Goal: Task Accomplishment & Management: Use online tool/utility

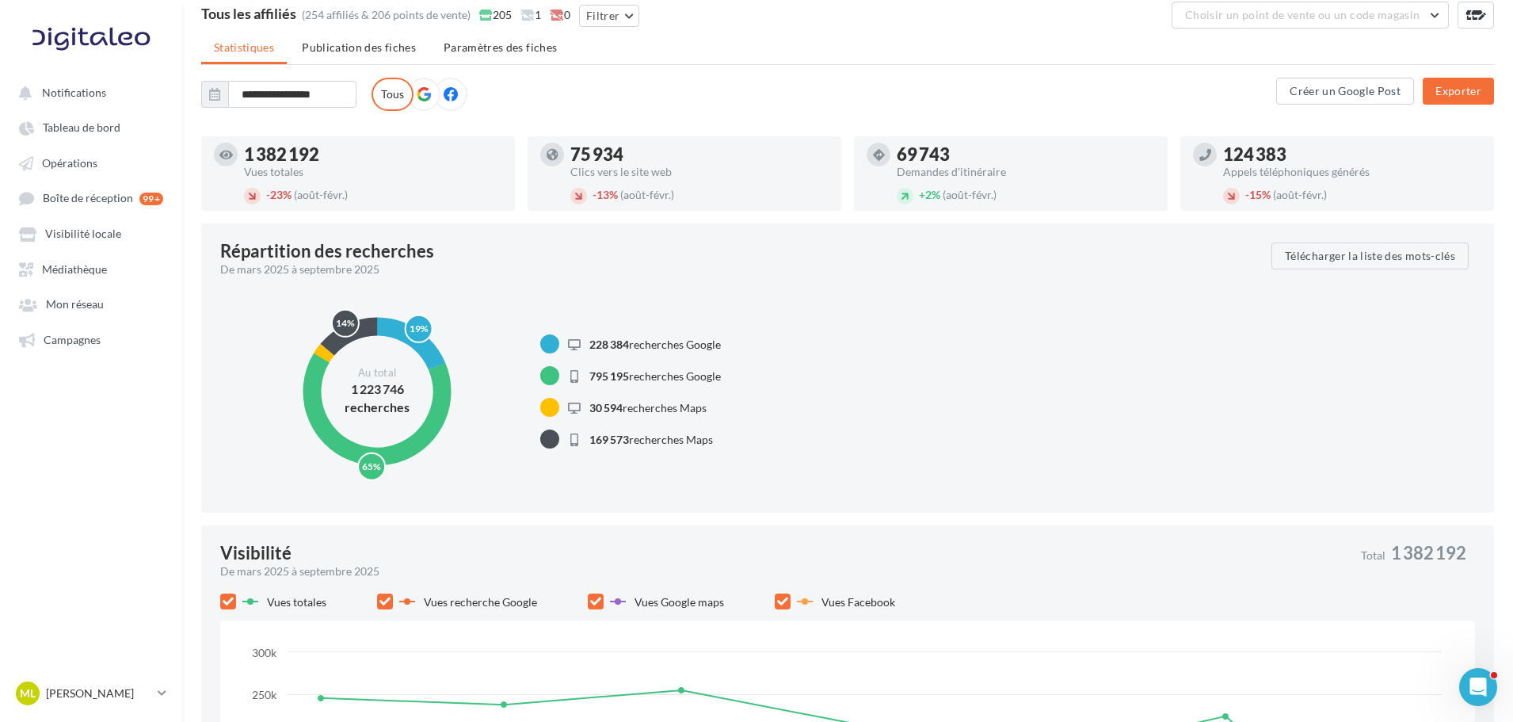
scroll to position [79, 0]
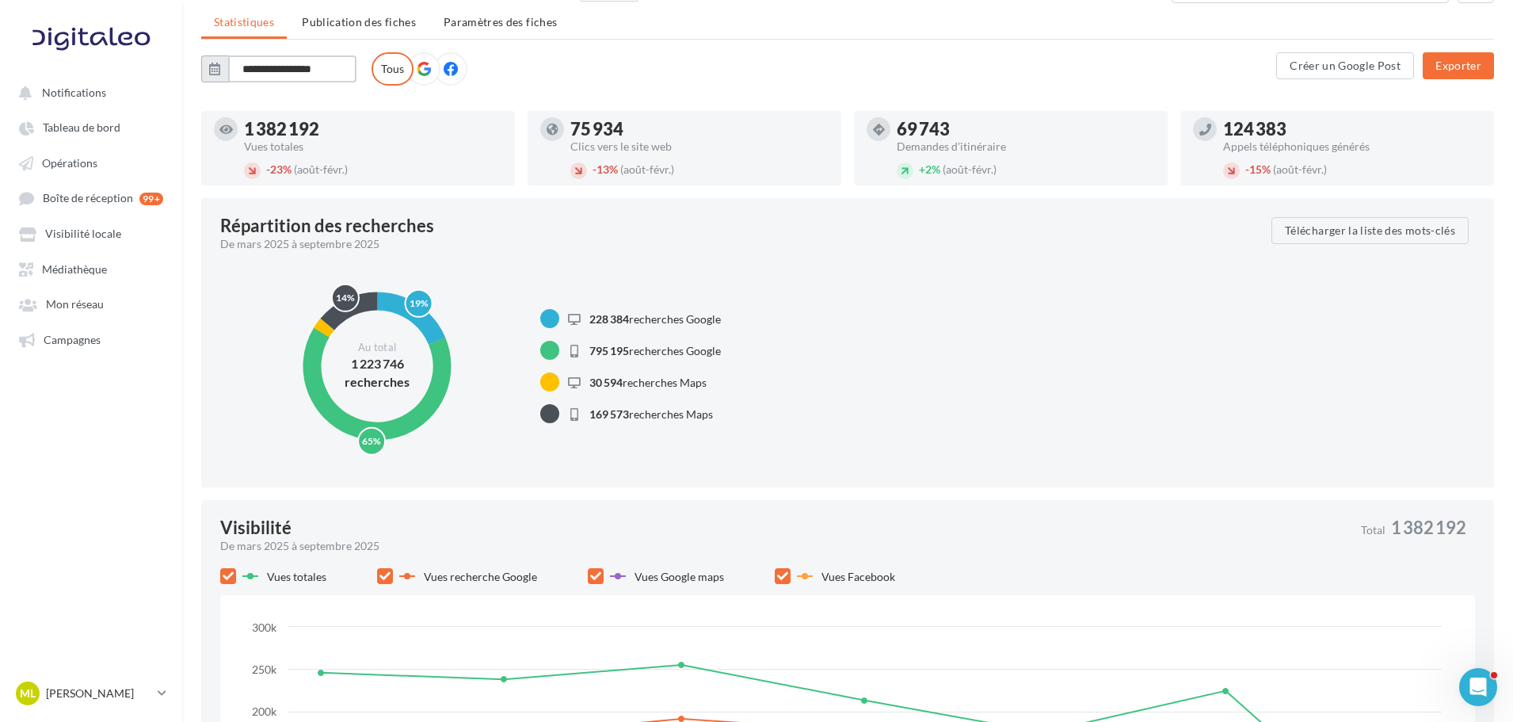
click at [285, 78] on input "**********" at bounding box center [292, 68] width 128 height 27
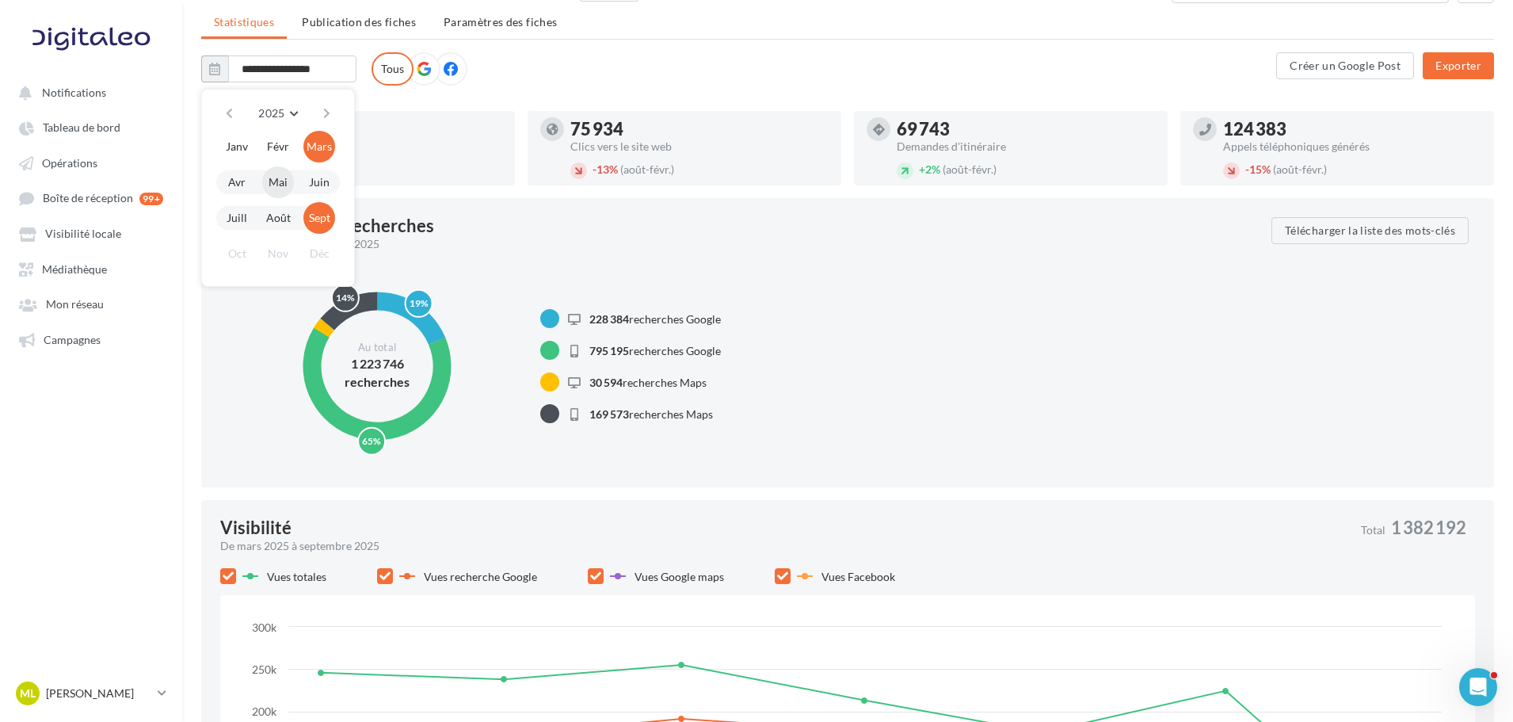
click at [282, 182] on button "Mai" at bounding box center [278, 182] width 32 height 32
click at [311, 217] on button "Sept" at bounding box center [319, 218] width 32 height 32
type input "**********"
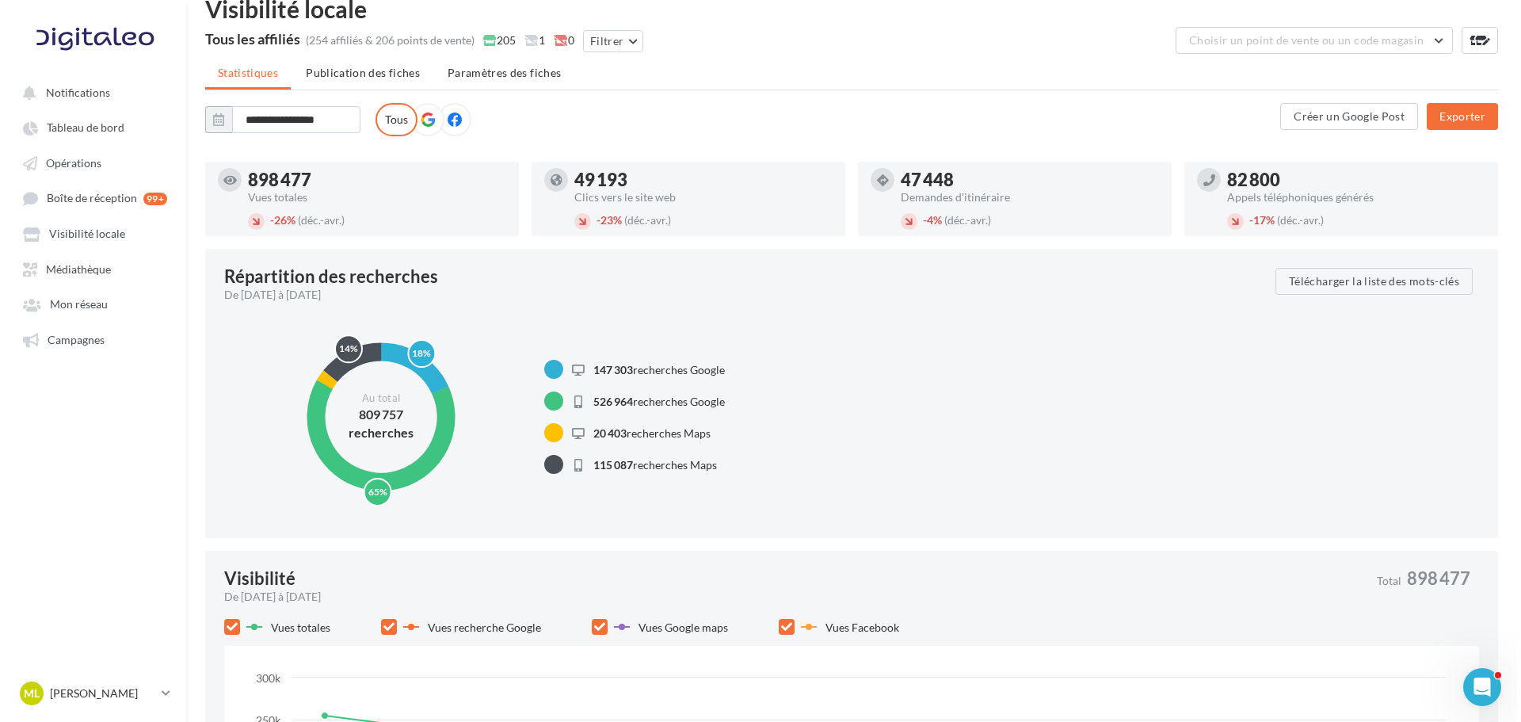
scroll to position [0, 0]
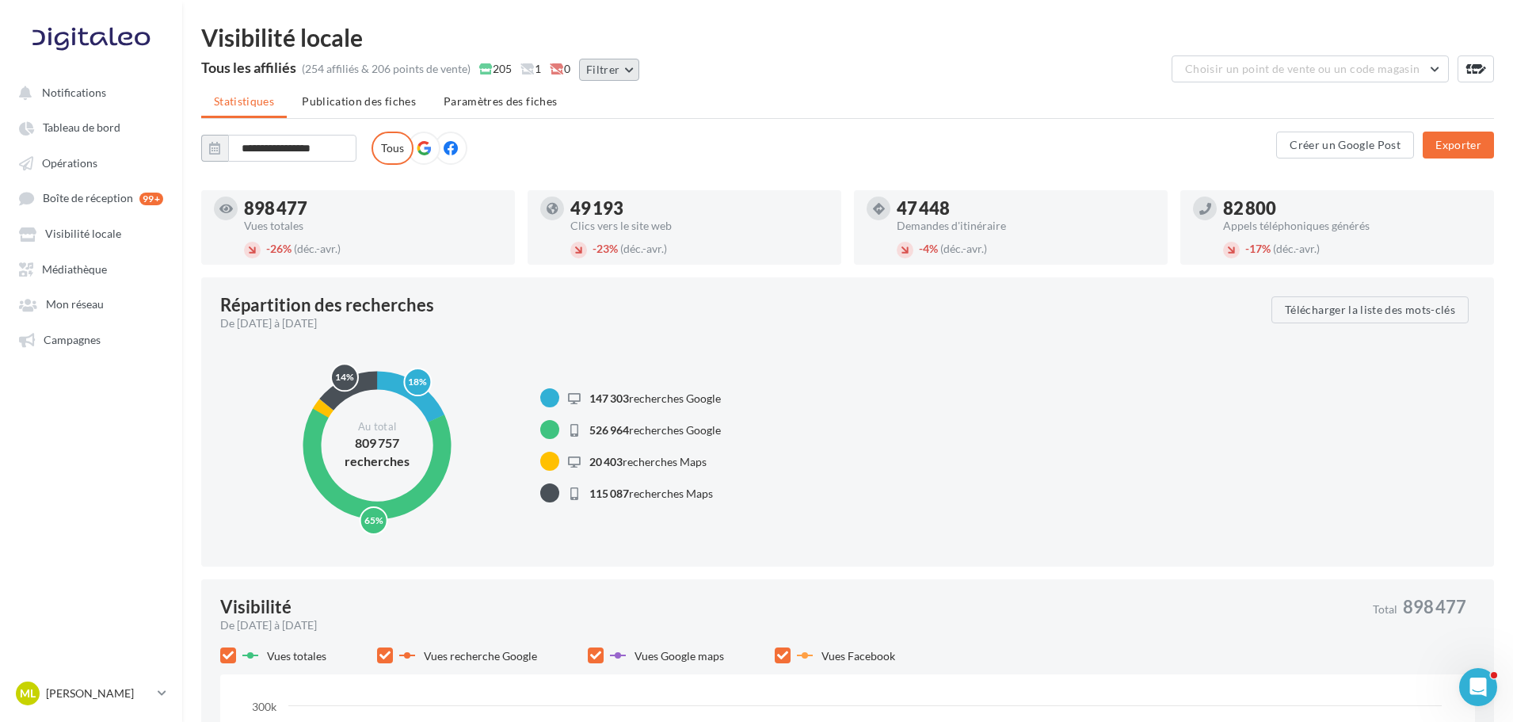
click at [611, 72] on button "Filtrer" at bounding box center [609, 70] width 60 height 22
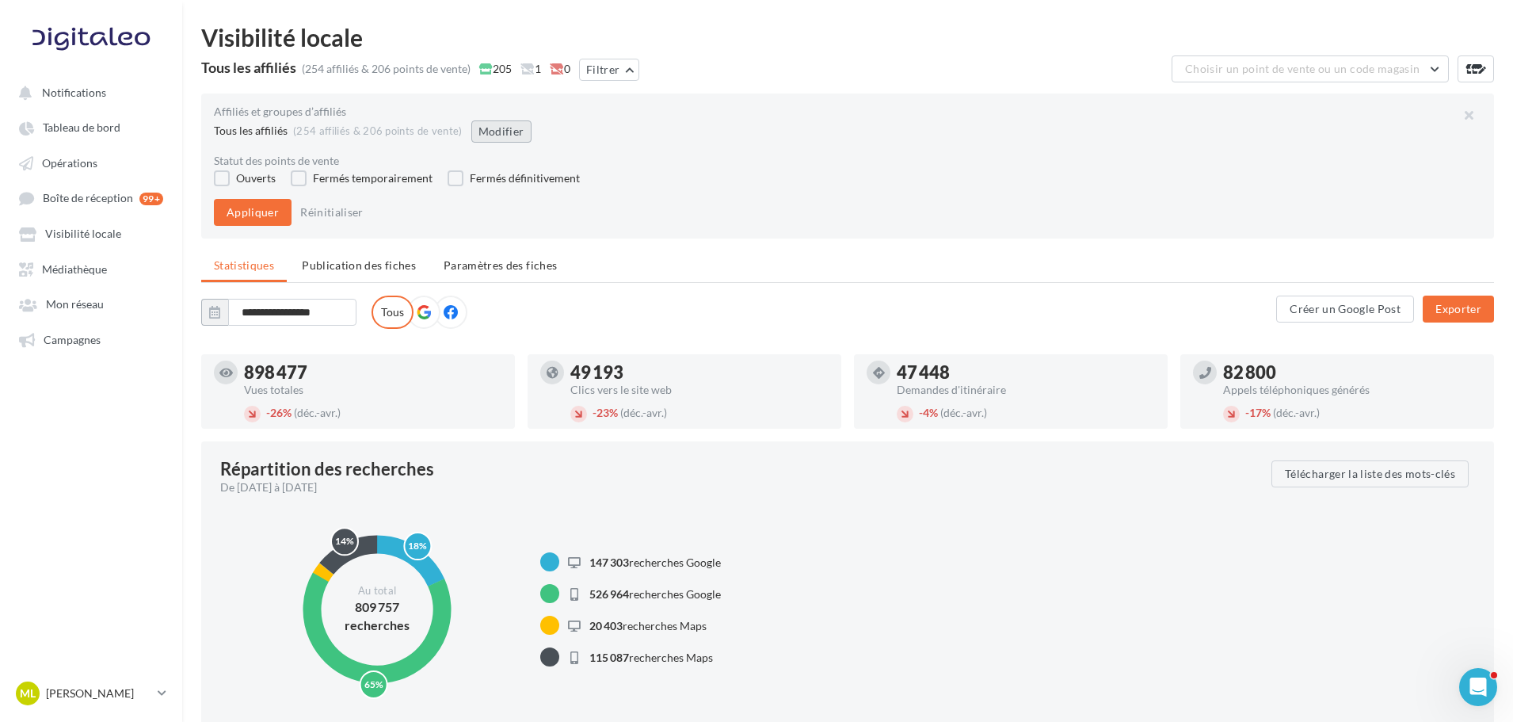
click at [471, 133] on button "Modifier" at bounding box center [501, 131] width 60 height 22
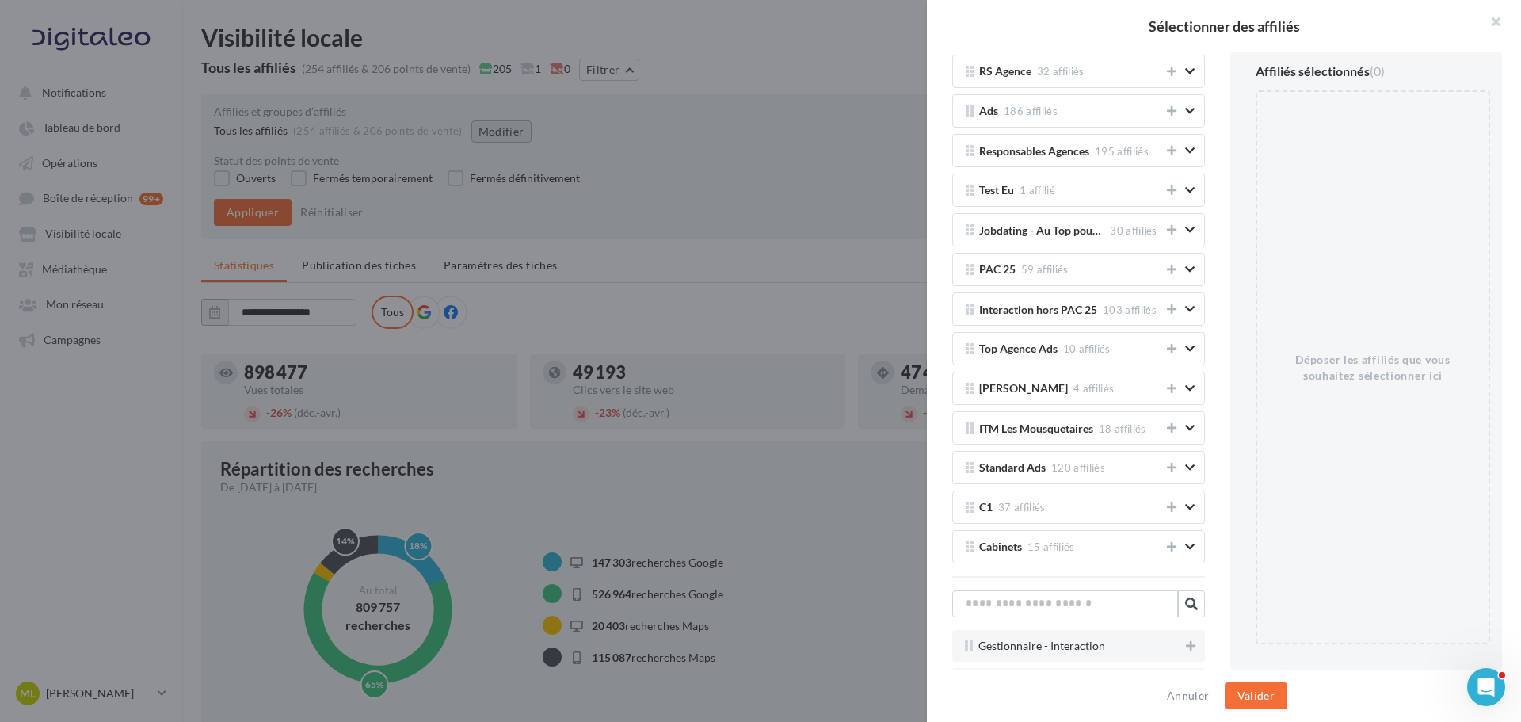
scroll to position [3169, 0]
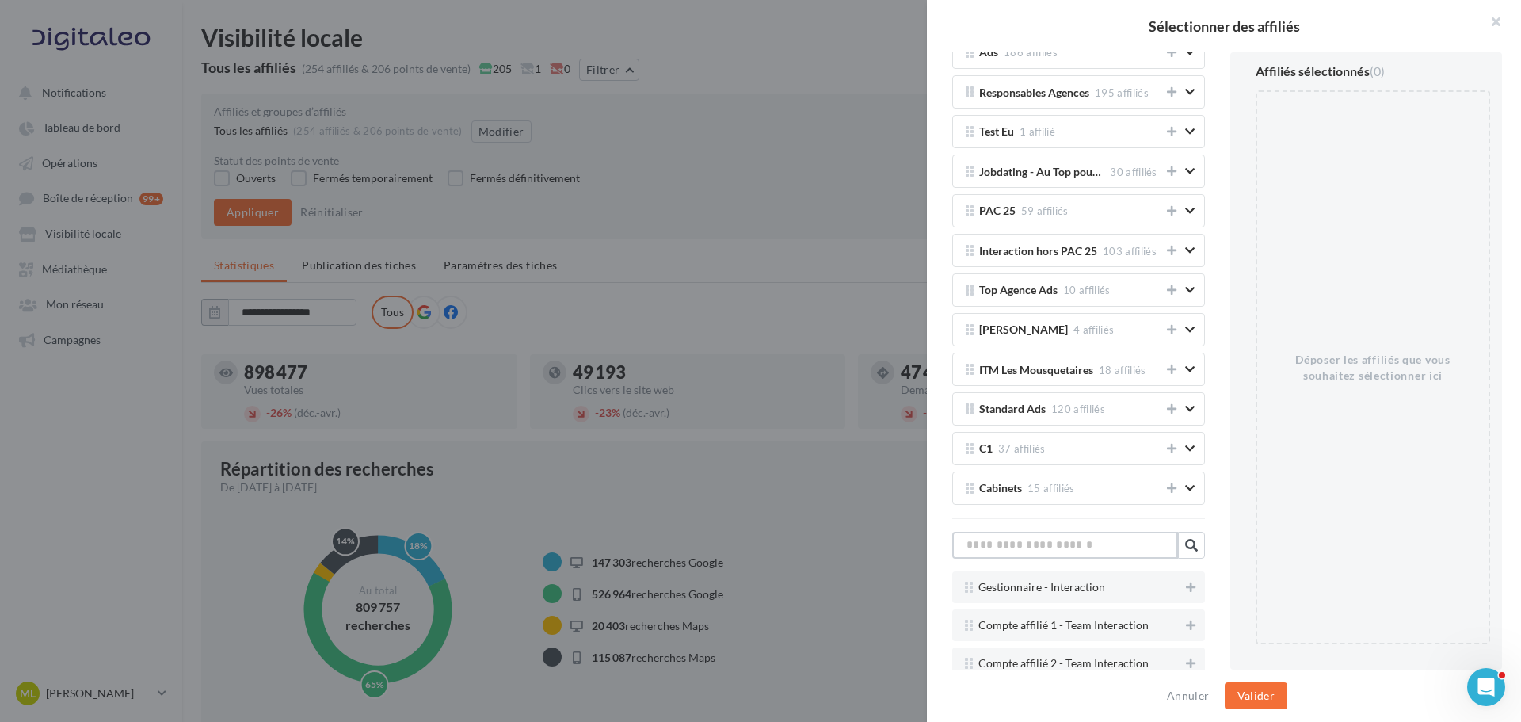
click at [1034, 550] on input "text" at bounding box center [1065, 545] width 226 height 27
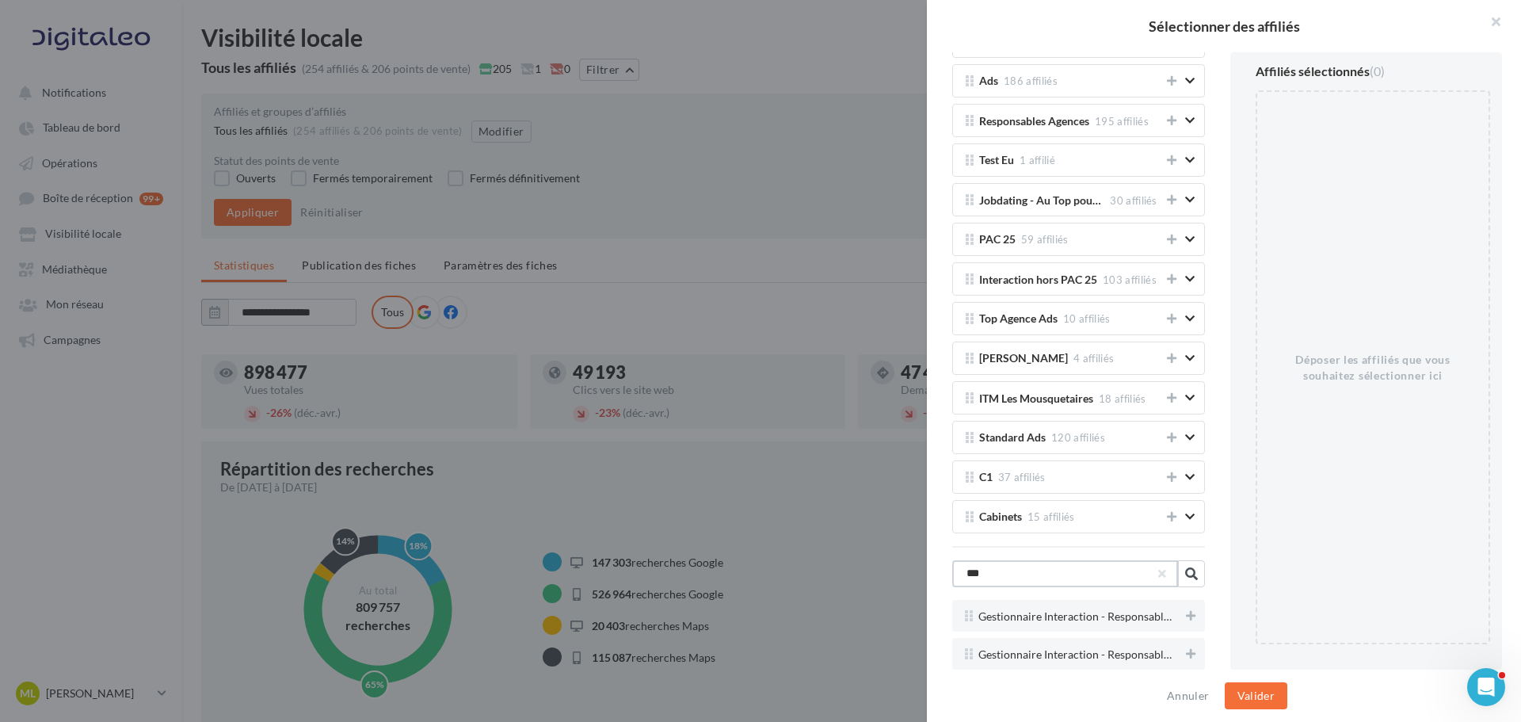
scroll to position [3141, 0]
type input "****"
click at [1186, 618] on icon at bounding box center [1191, 615] width 10 height 11
click at [1269, 699] on button "Valider" at bounding box center [1256, 695] width 63 height 27
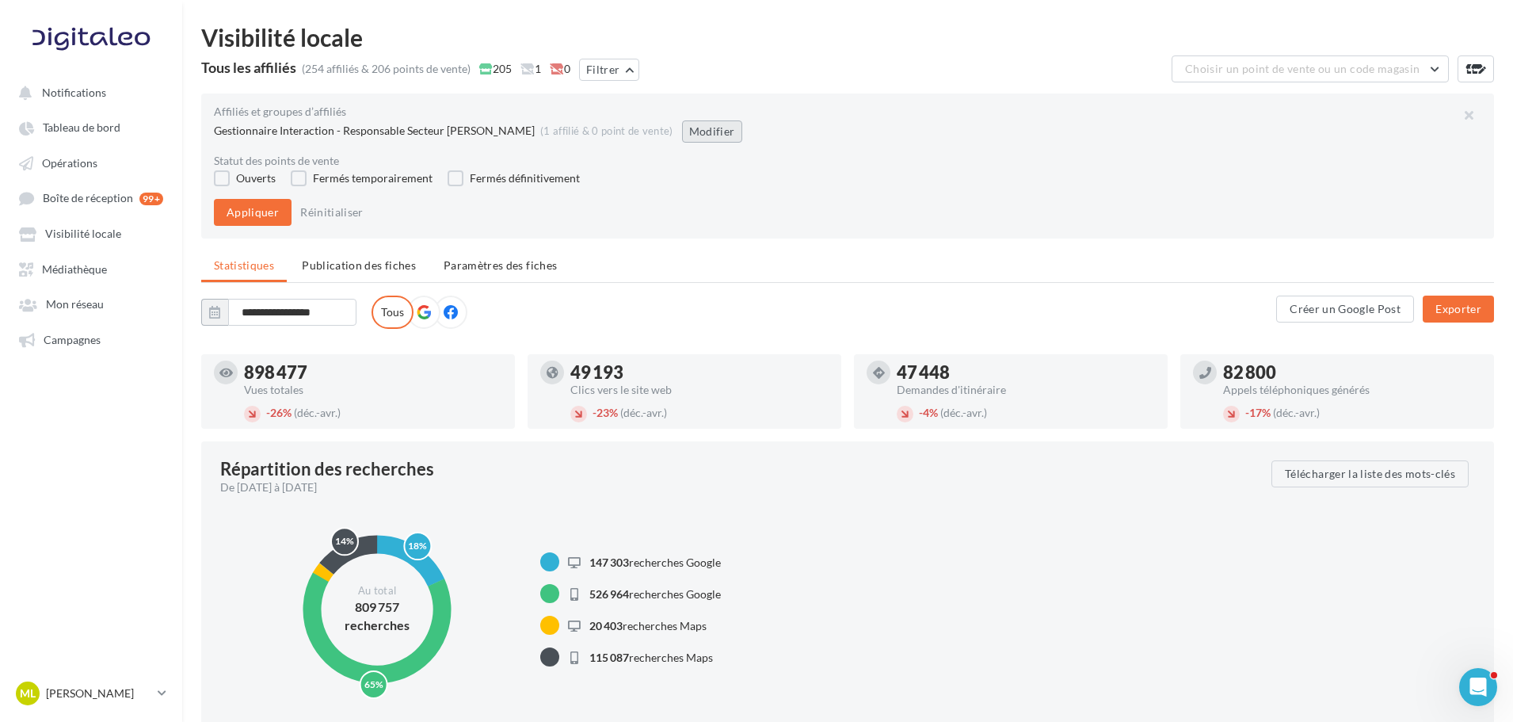
click at [742, 135] on button "Modifier" at bounding box center [712, 131] width 60 height 22
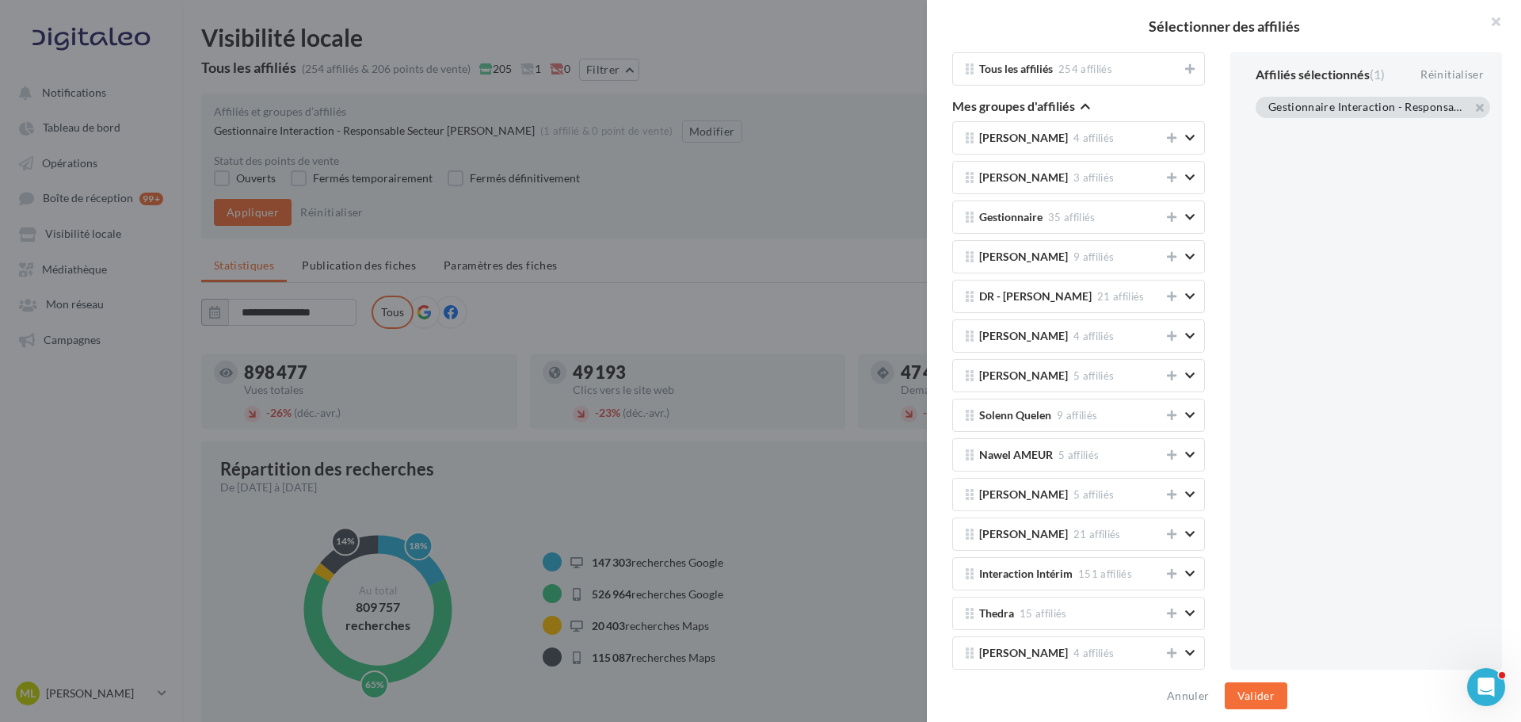
click at [1268, 127] on button "button" at bounding box center [1268, 127] width 0 height 0
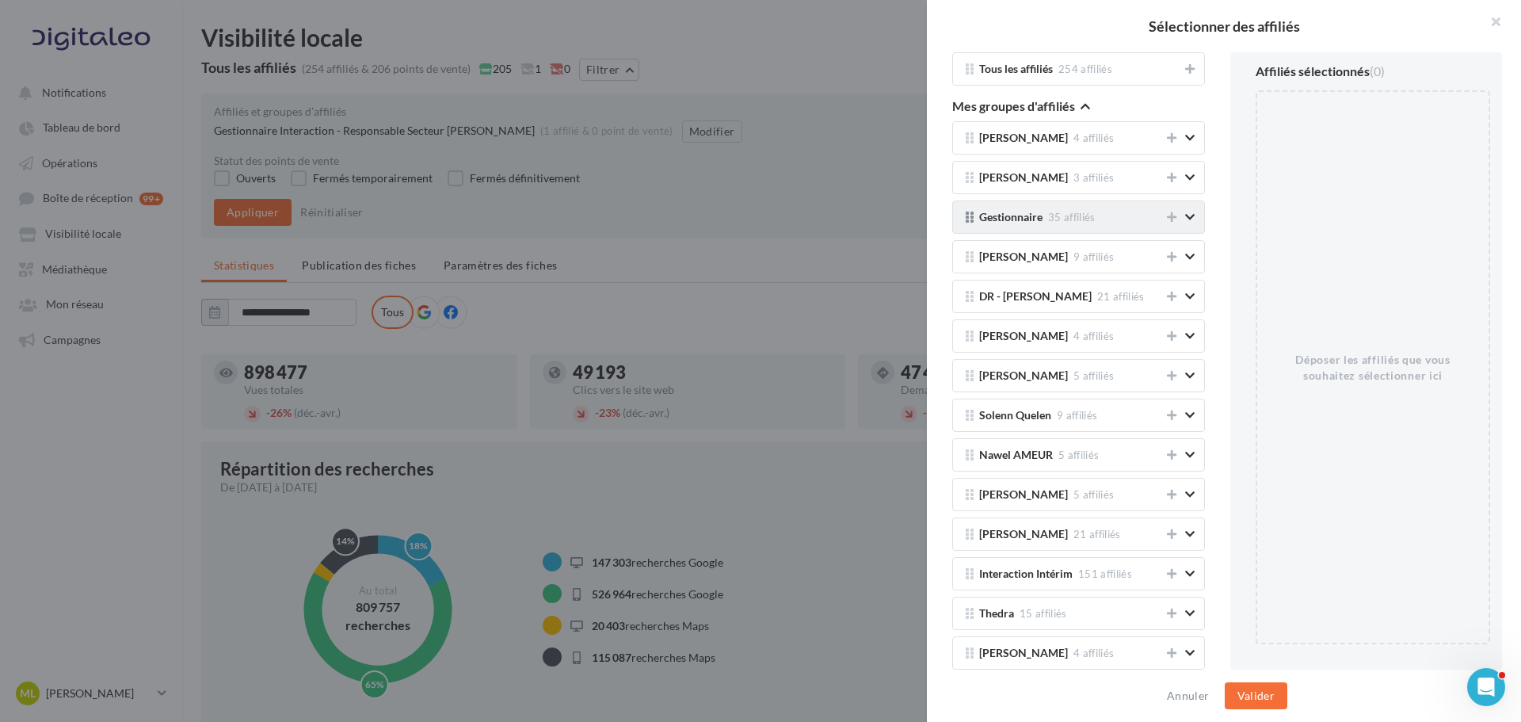
click at [1185, 219] on icon "button" at bounding box center [1190, 217] width 10 height 11
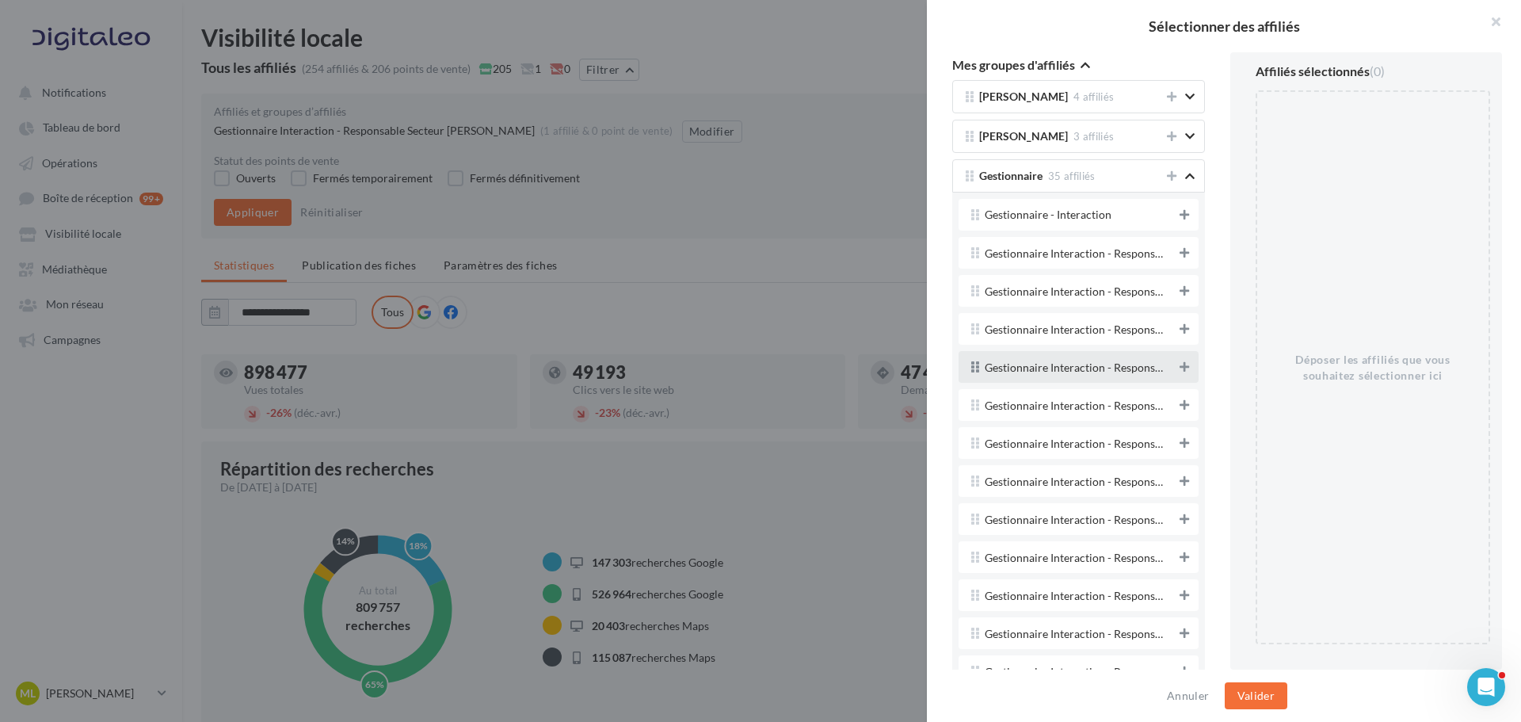
scroll to position [317, 0]
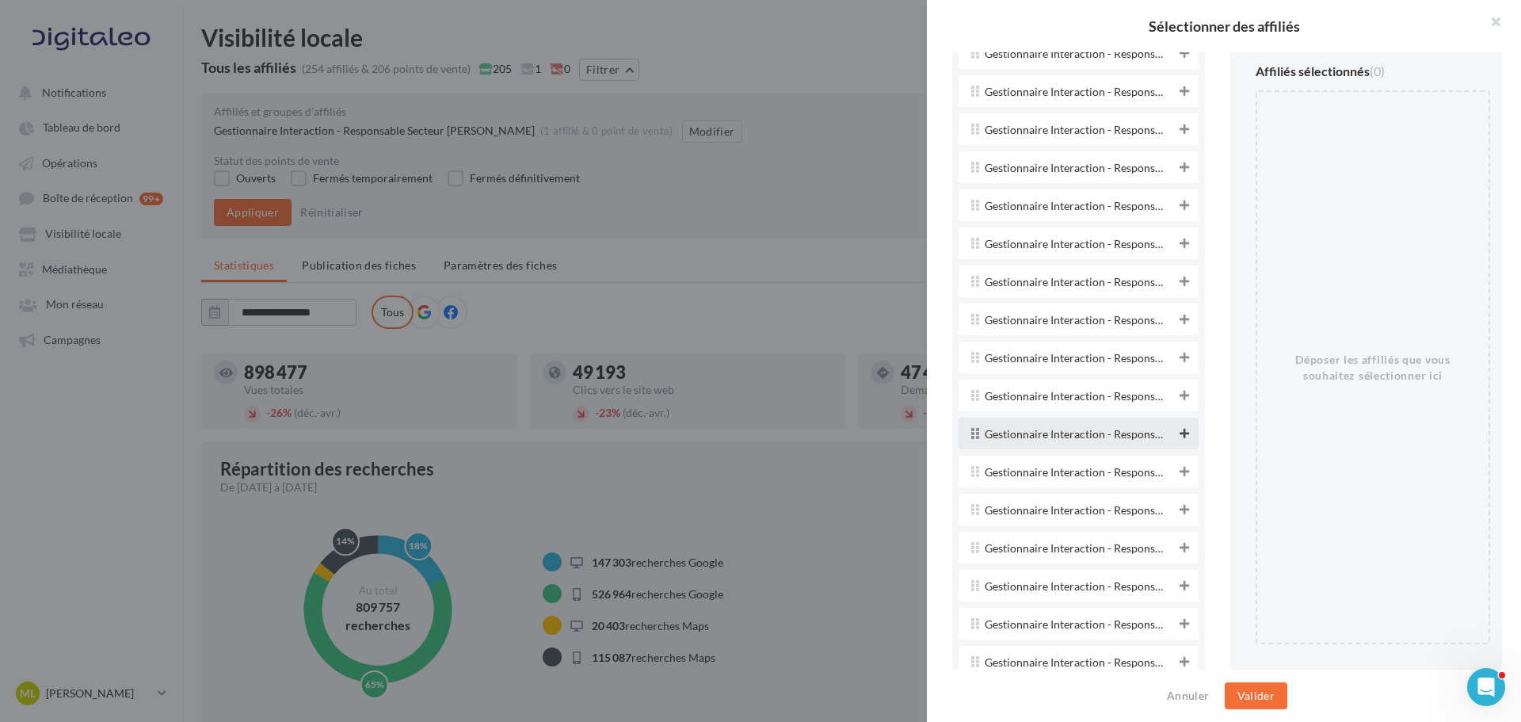
click at [1177, 431] on button at bounding box center [1185, 433] width 16 height 19
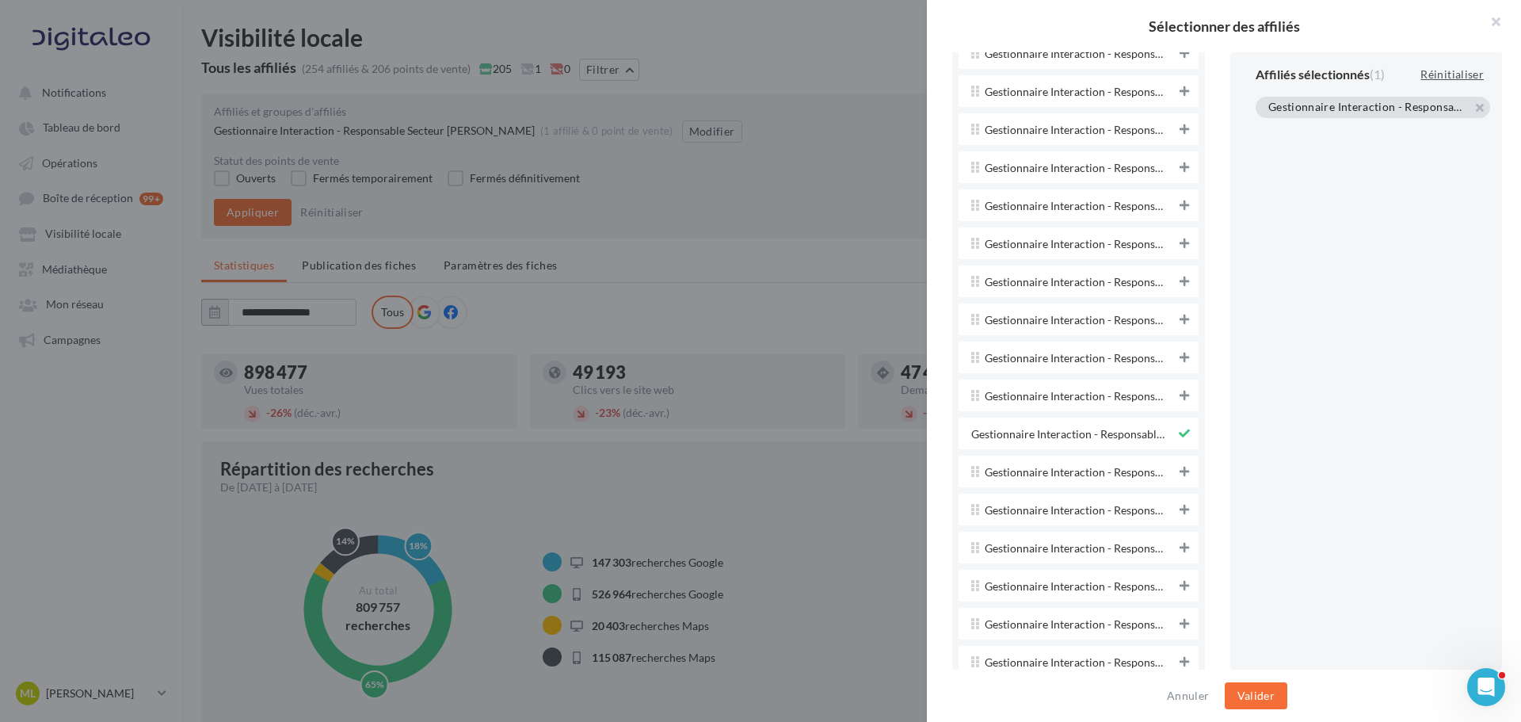
click at [1465, 72] on div "Réinitialiser" at bounding box center [1452, 74] width 76 height 19
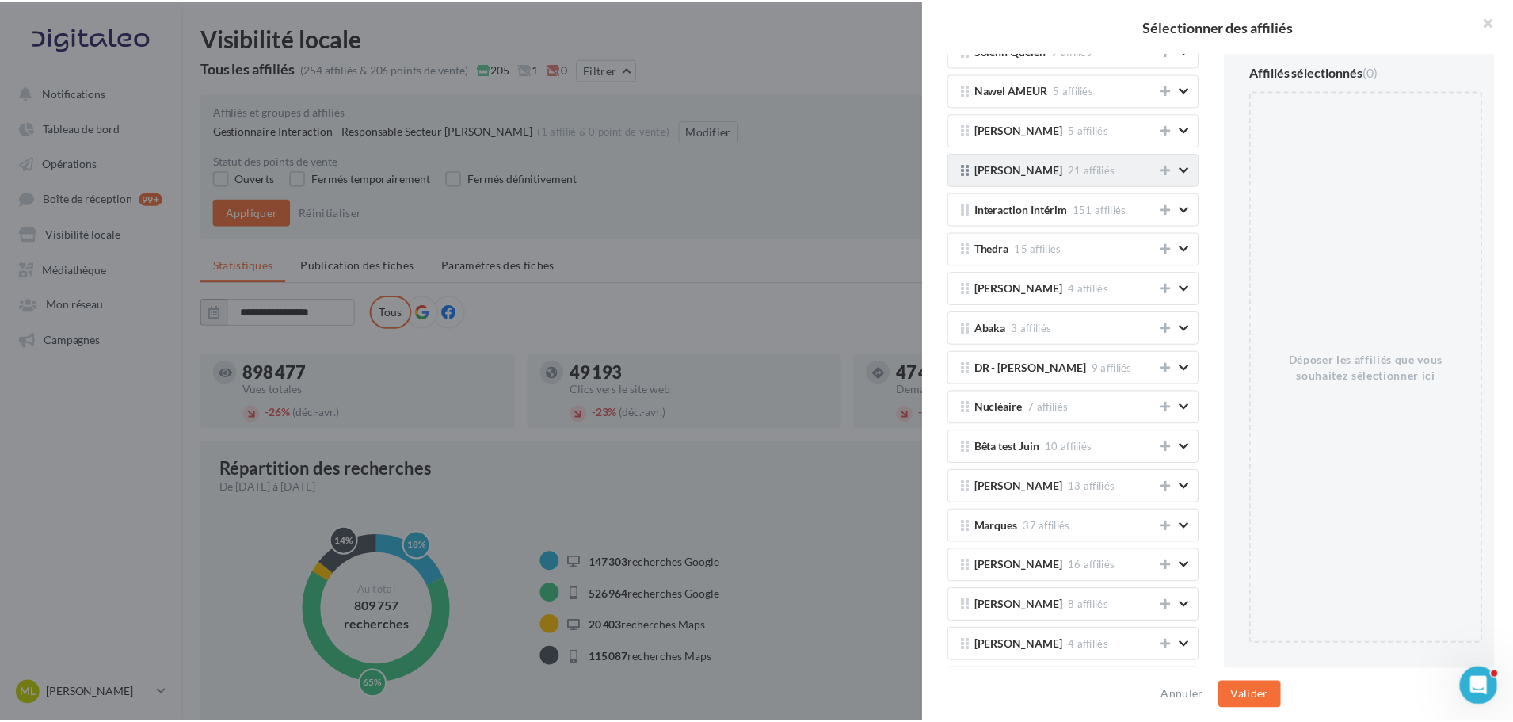
scroll to position [1664, 0]
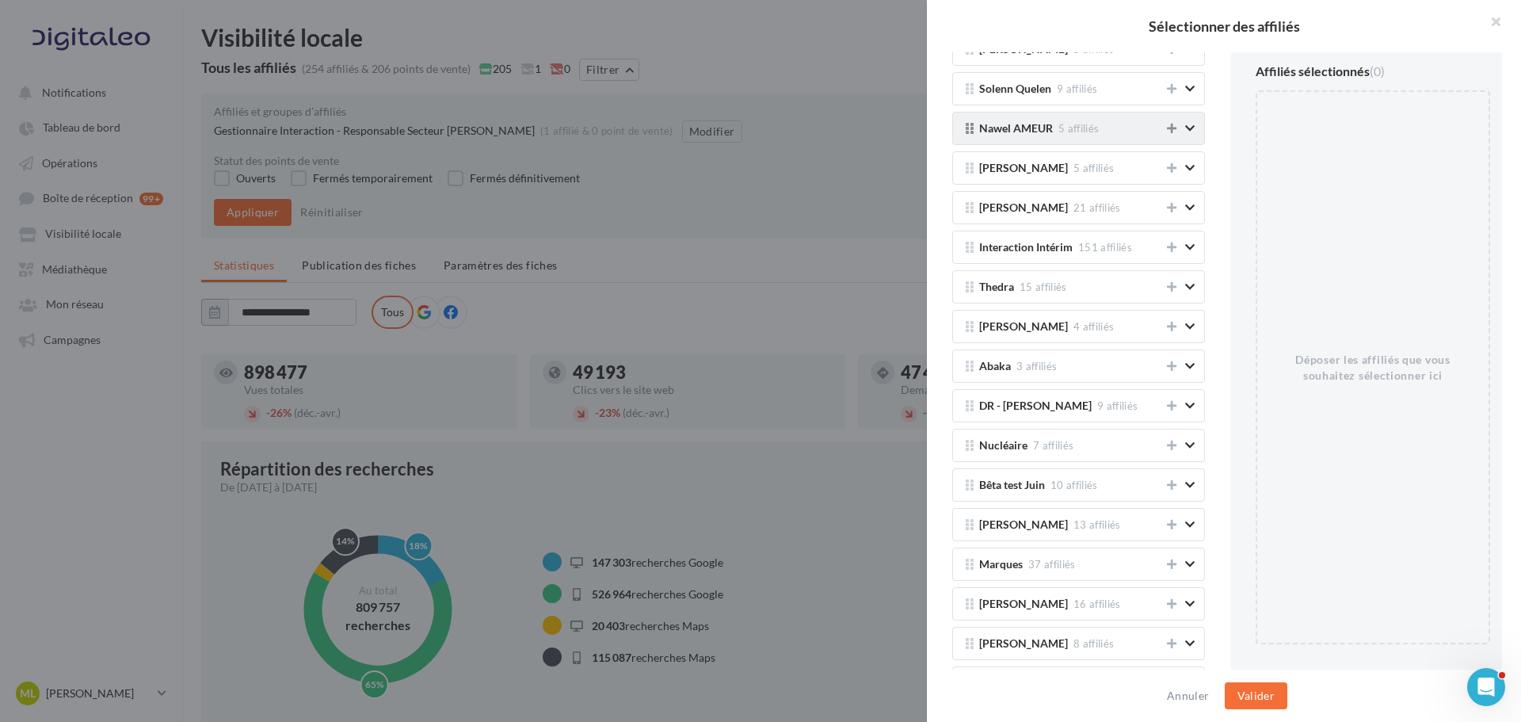
click at [1167, 128] on icon at bounding box center [1172, 128] width 10 height 11
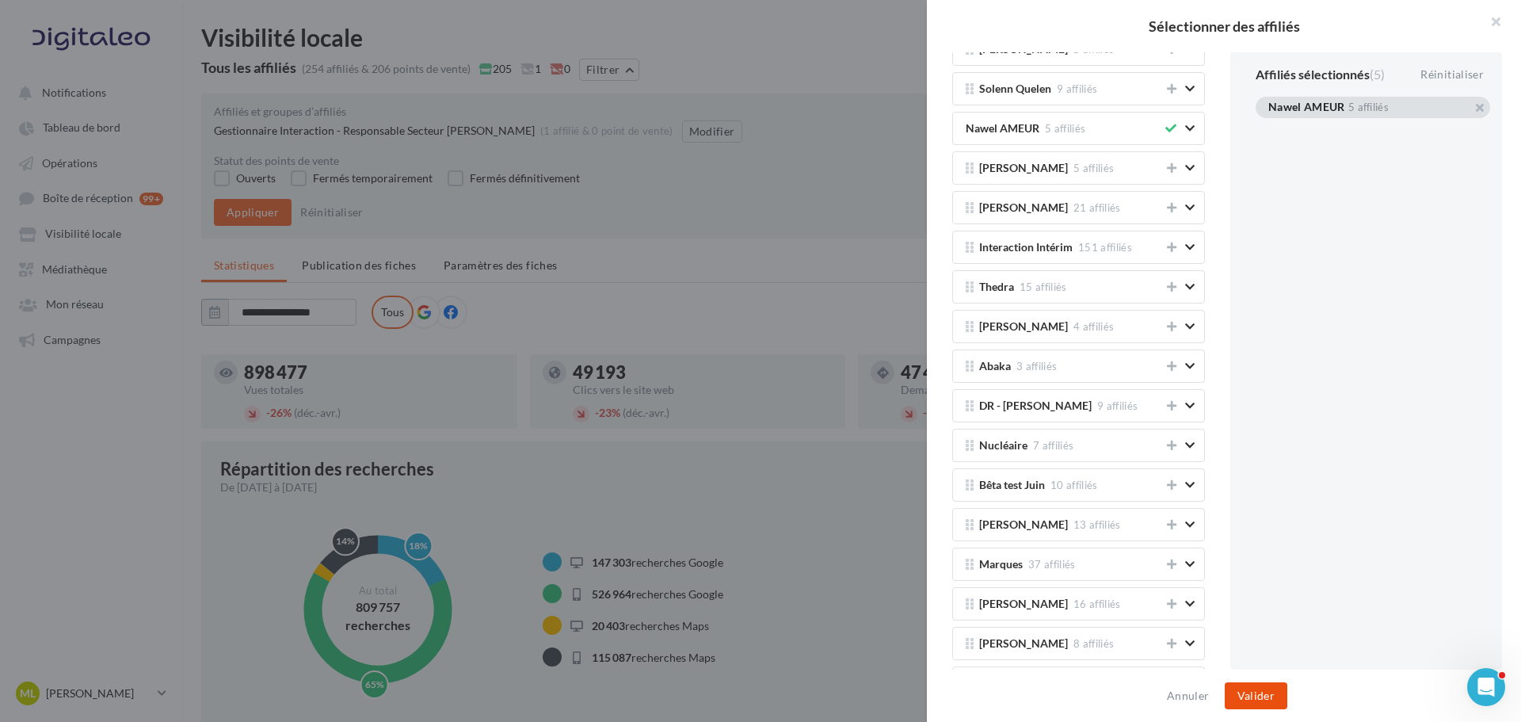
click at [1261, 686] on button "Valider" at bounding box center [1256, 695] width 63 height 27
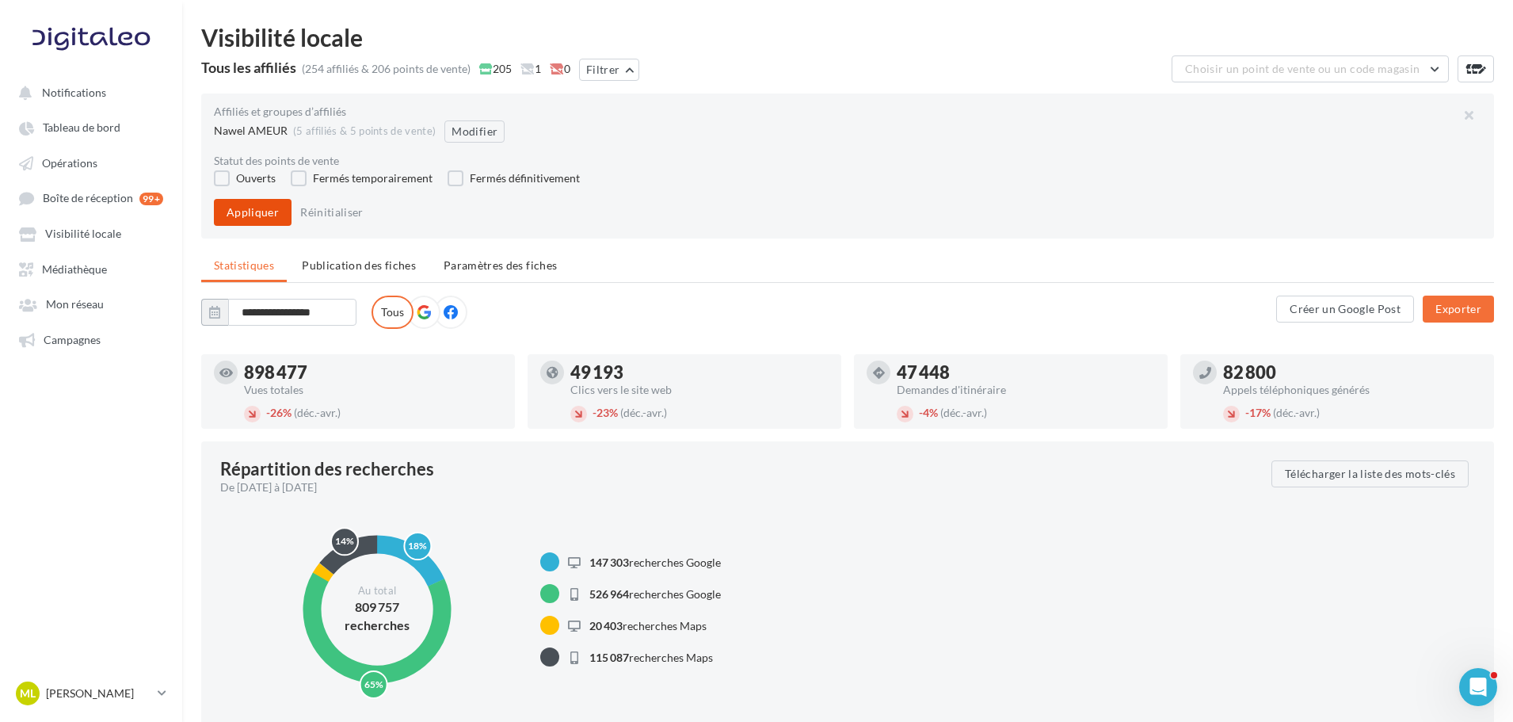
click at [276, 213] on button "Appliquer" at bounding box center [253, 212] width 78 height 27
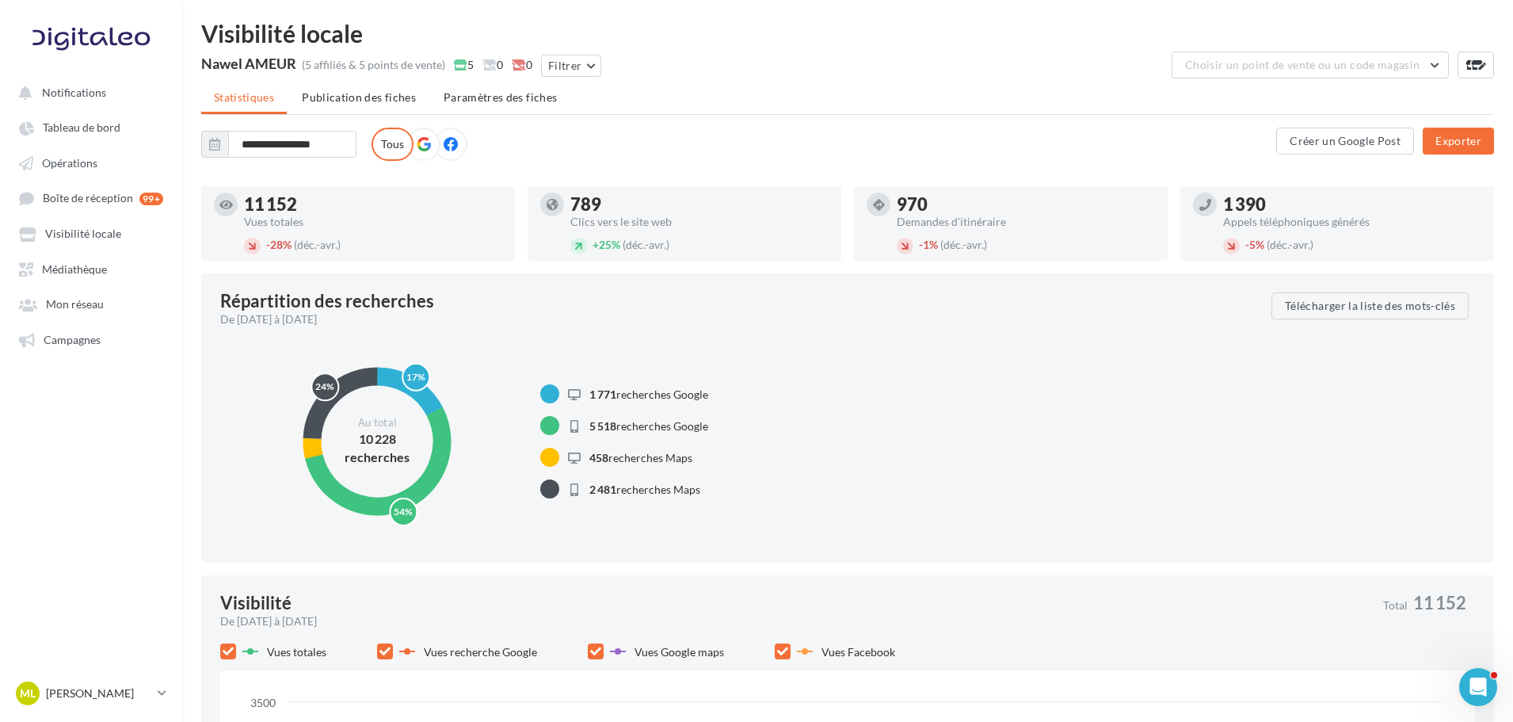
scroll to position [0, 0]
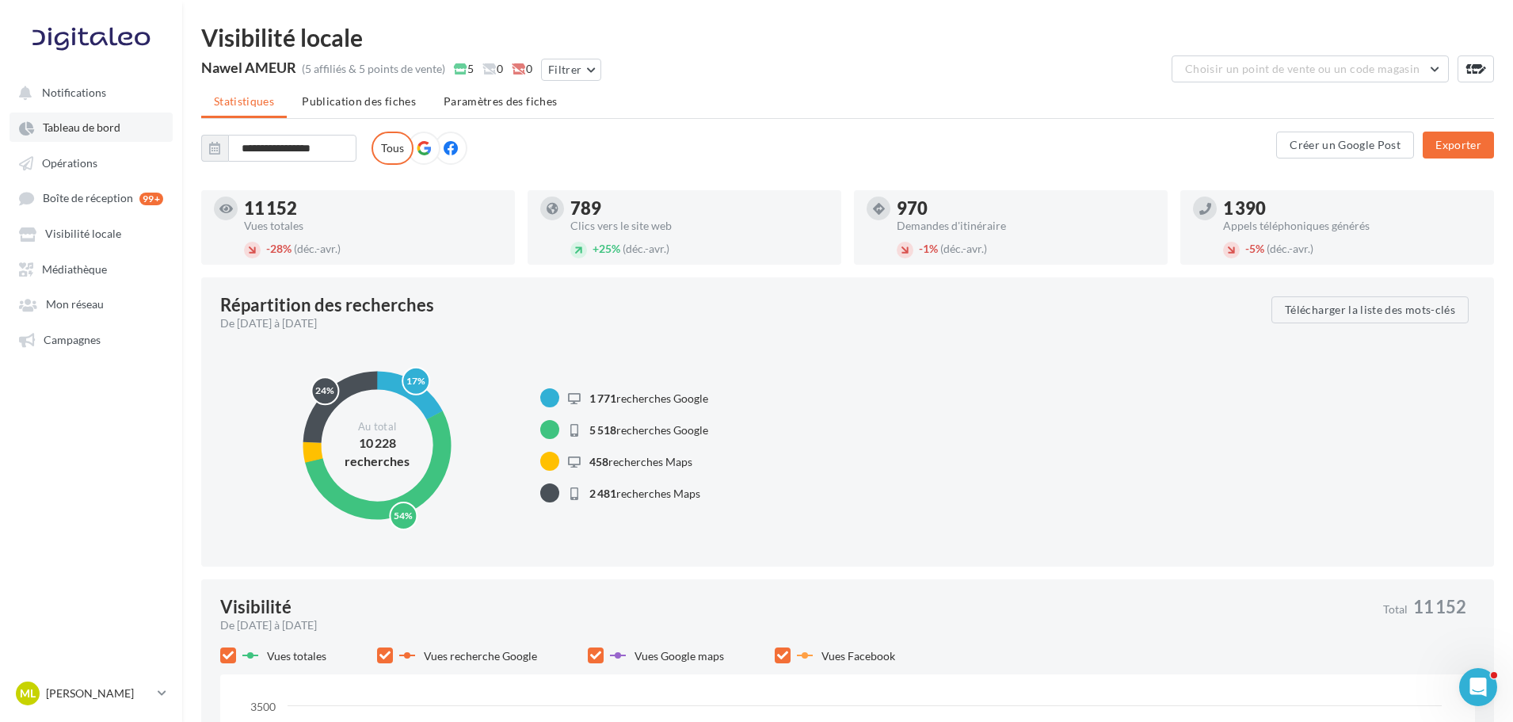
click at [136, 135] on link "Tableau de bord" at bounding box center [91, 127] width 163 height 29
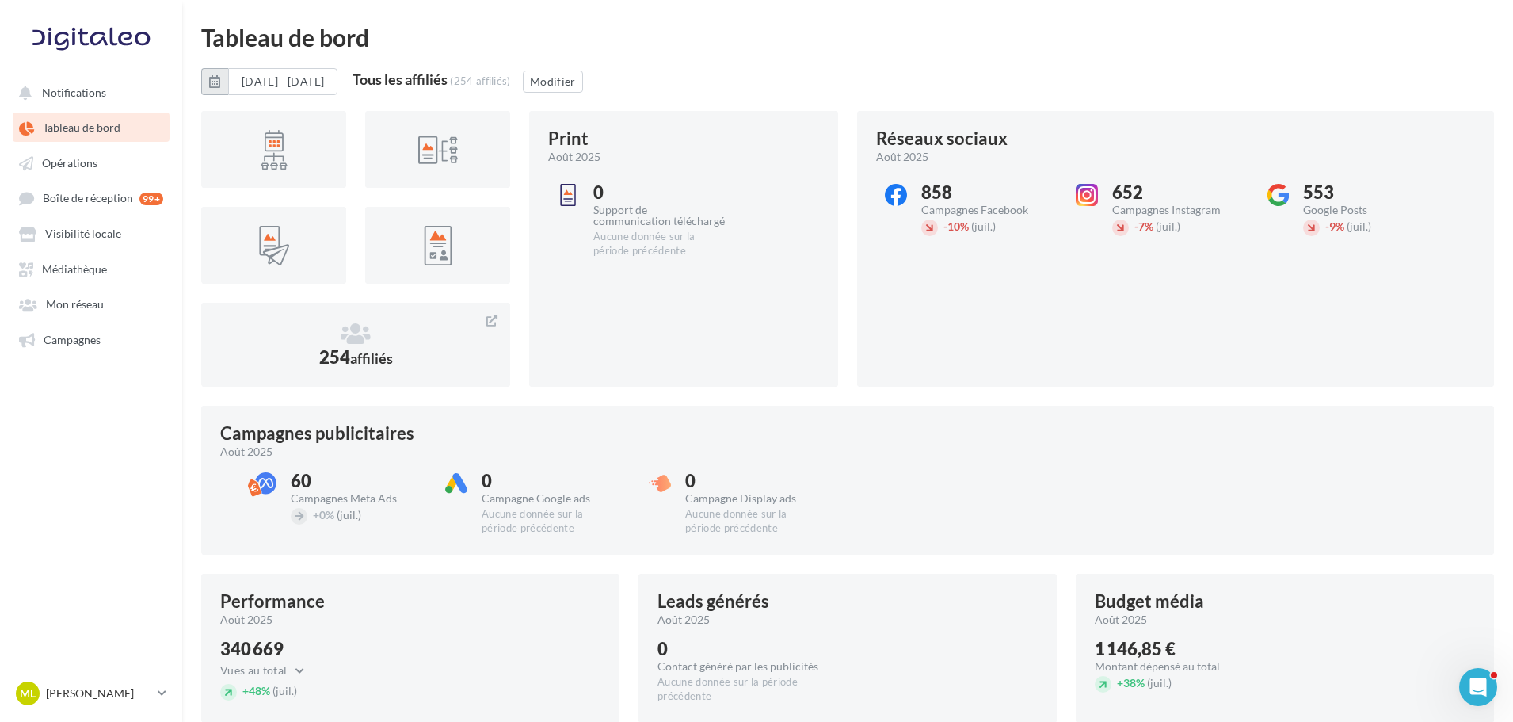
click at [216, 77] on icon "button" at bounding box center [214, 81] width 11 height 13
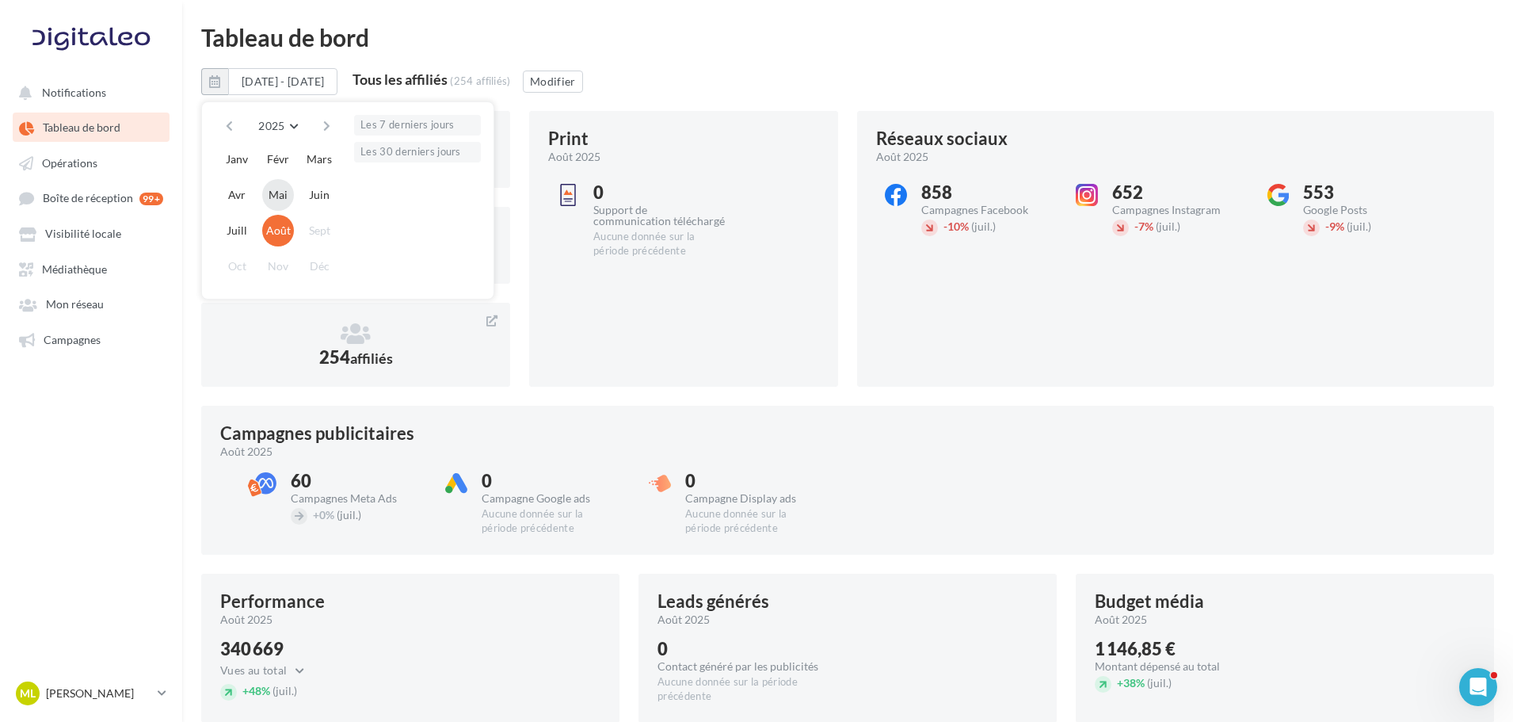
click at [290, 190] on button "Mai" at bounding box center [278, 195] width 32 height 32
click at [288, 224] on button "Août" at bounding box center [278, 231] width 32 height 32
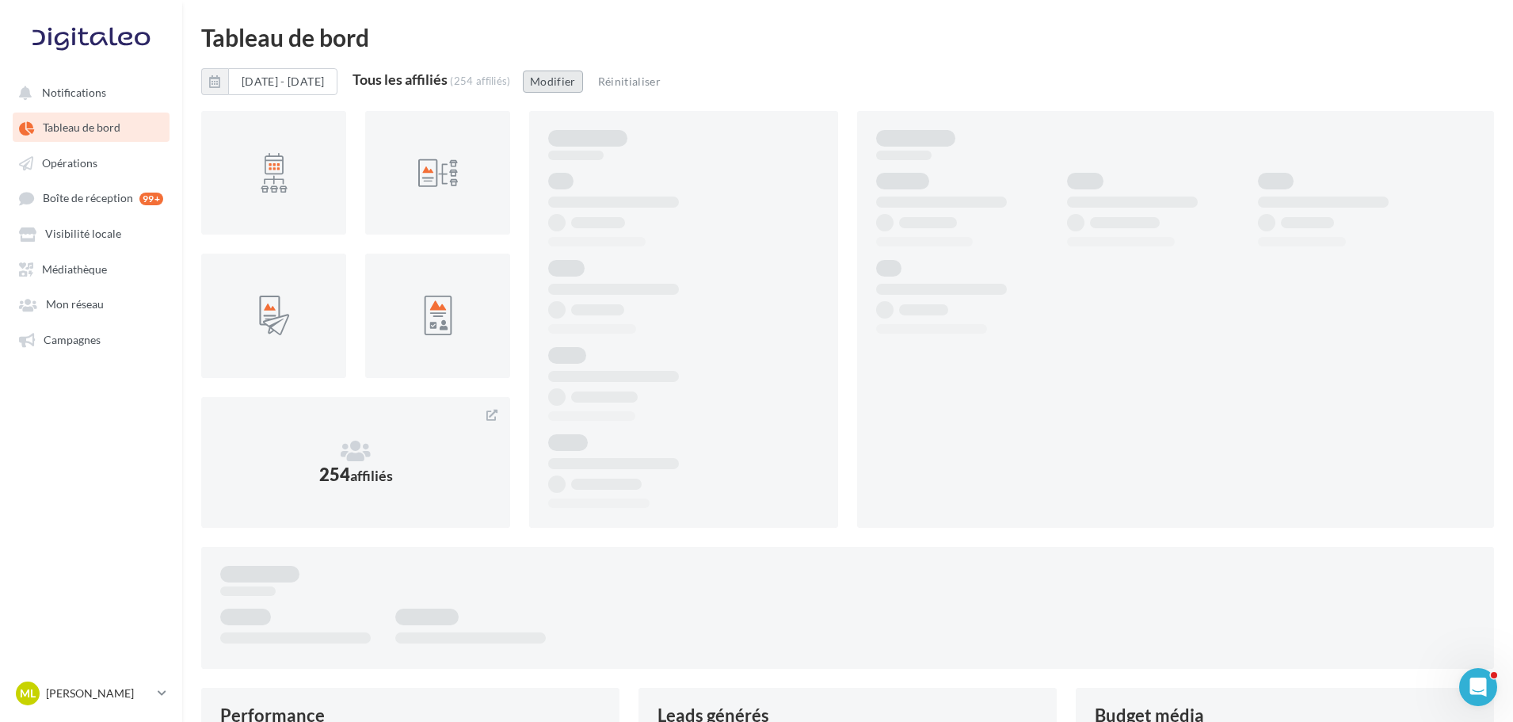
click at [583, 91] on button "Modifier" at bounding box center [553, 82] width 60 height 22
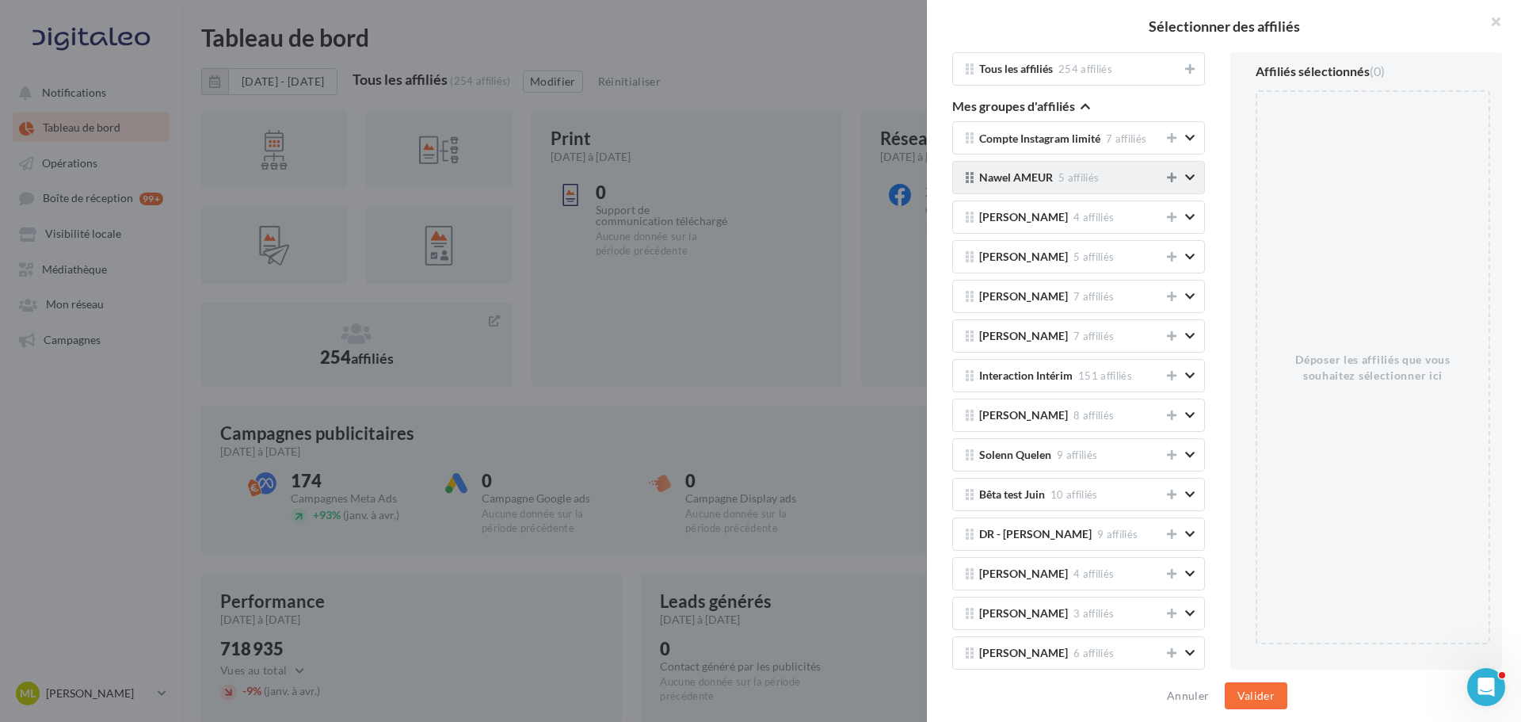
click at [1164, 168] on button at bounding box center [1172, 177] width 16 height 19
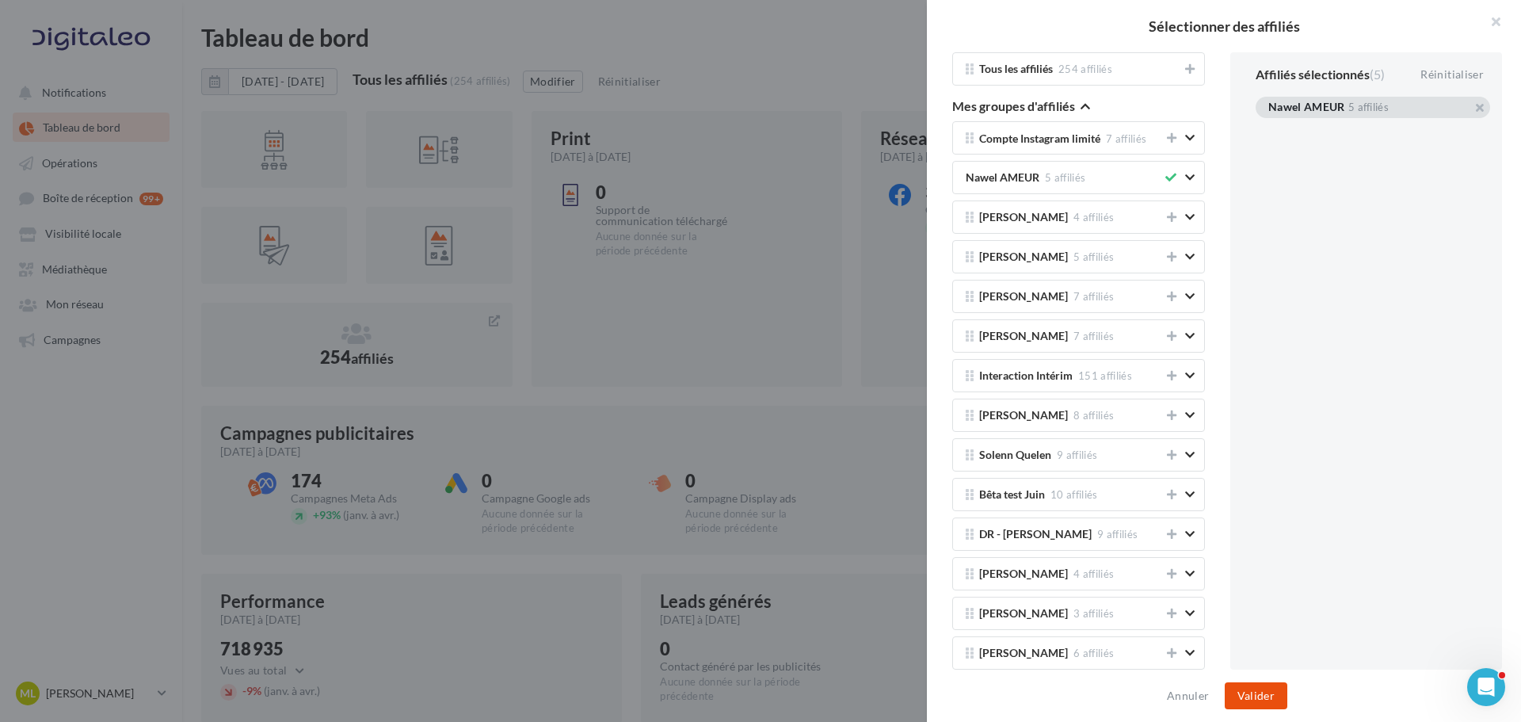
click at [1282, 692] on button "Valider" at bounding box center [1256, 695] width 63 height 27
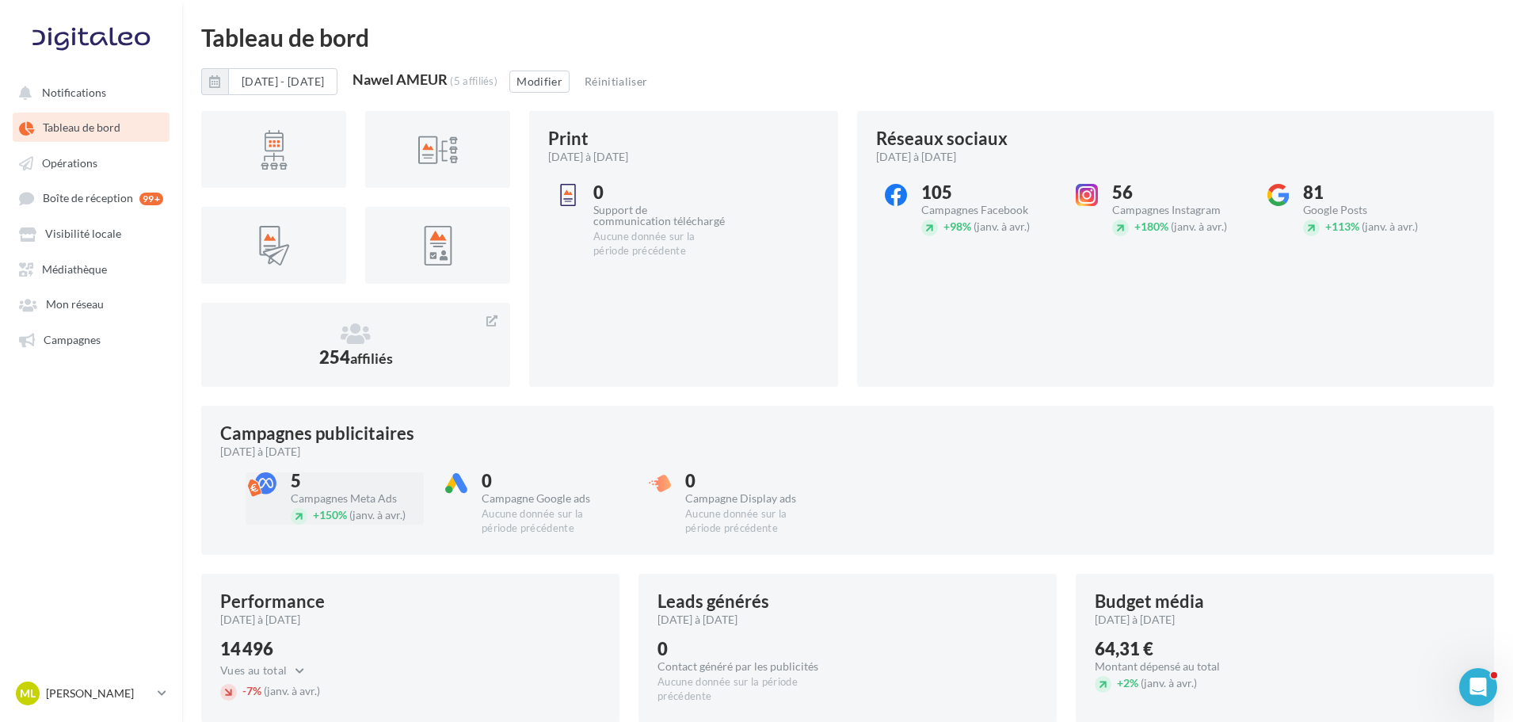
click at [291, 480] on div "5" at bounding box center [357, 480] width 132 height 17
click at [327, 505] on div "5 Campagnes Meta Ads + 150% (janv. à avr.)" at bounding box center [357, 498] width 132 height 52
click at [274, 490] on div at bounding box center [265, 483] width 22 height 22
click at [101, 337] on span "Campagnes" at bounding box center [72, 339] width 57 height 13
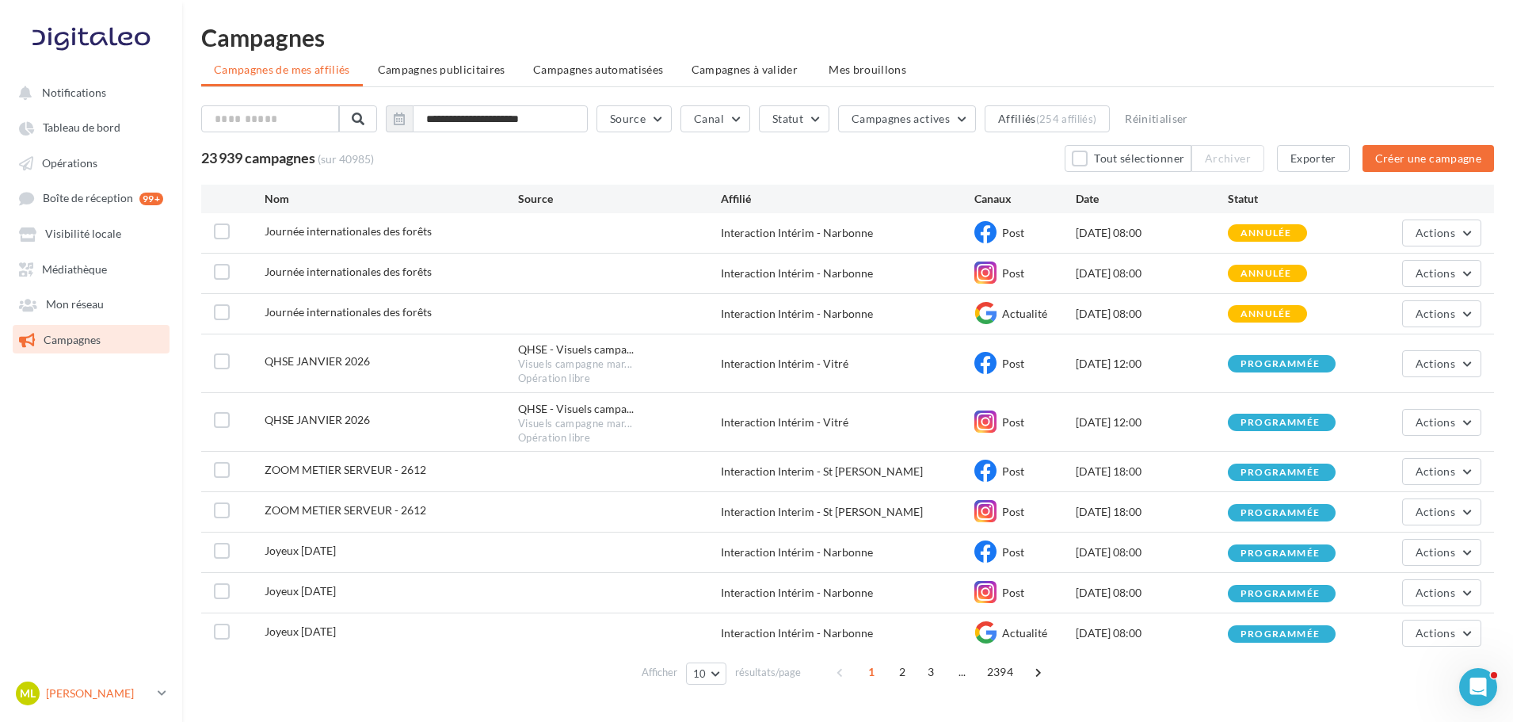
click at [150, 701] on div "ML [PERSON_NAME] gest-leraymartin" at bounding box center [83, 693] width 135 height 24
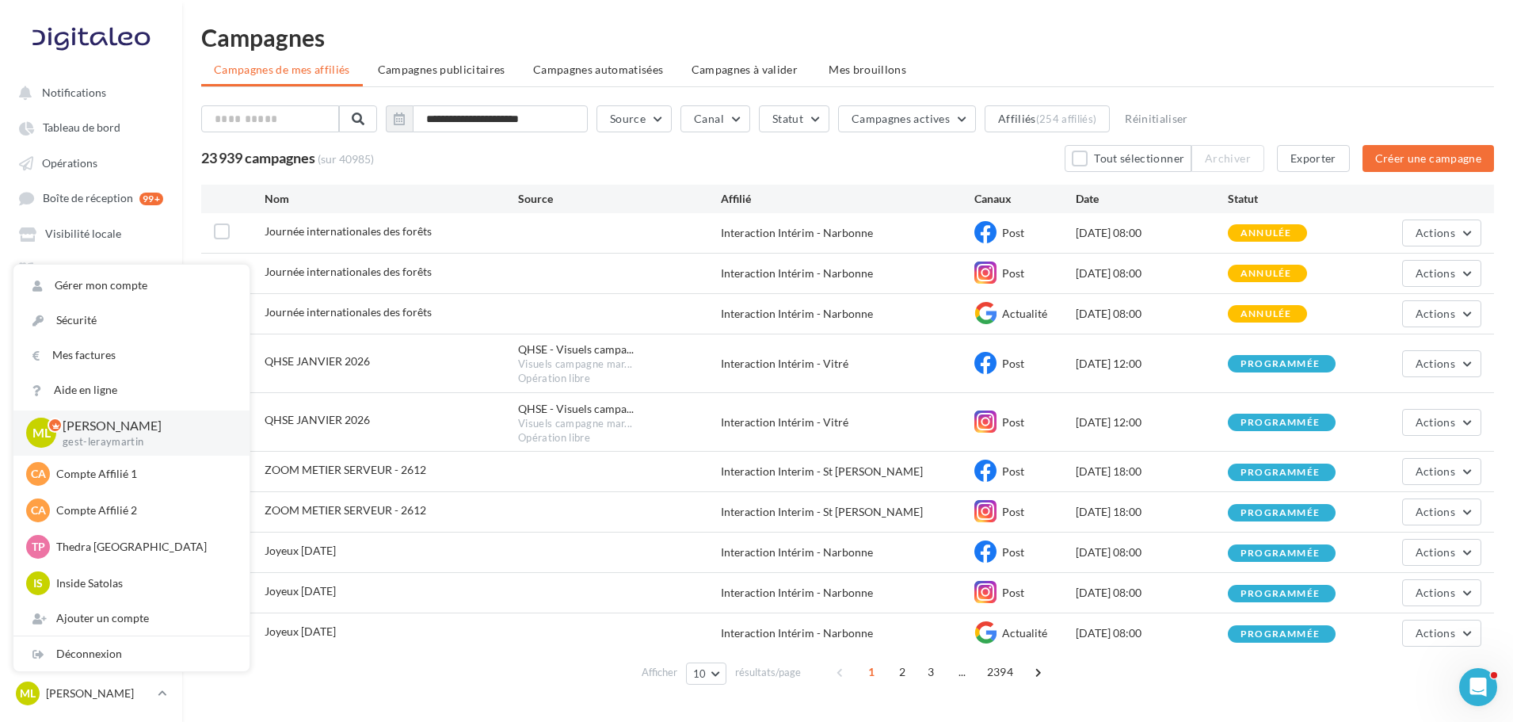
click at [669, 25] on h1 "Campagnes" at bounding box center [847, 37] width 1293 height 24
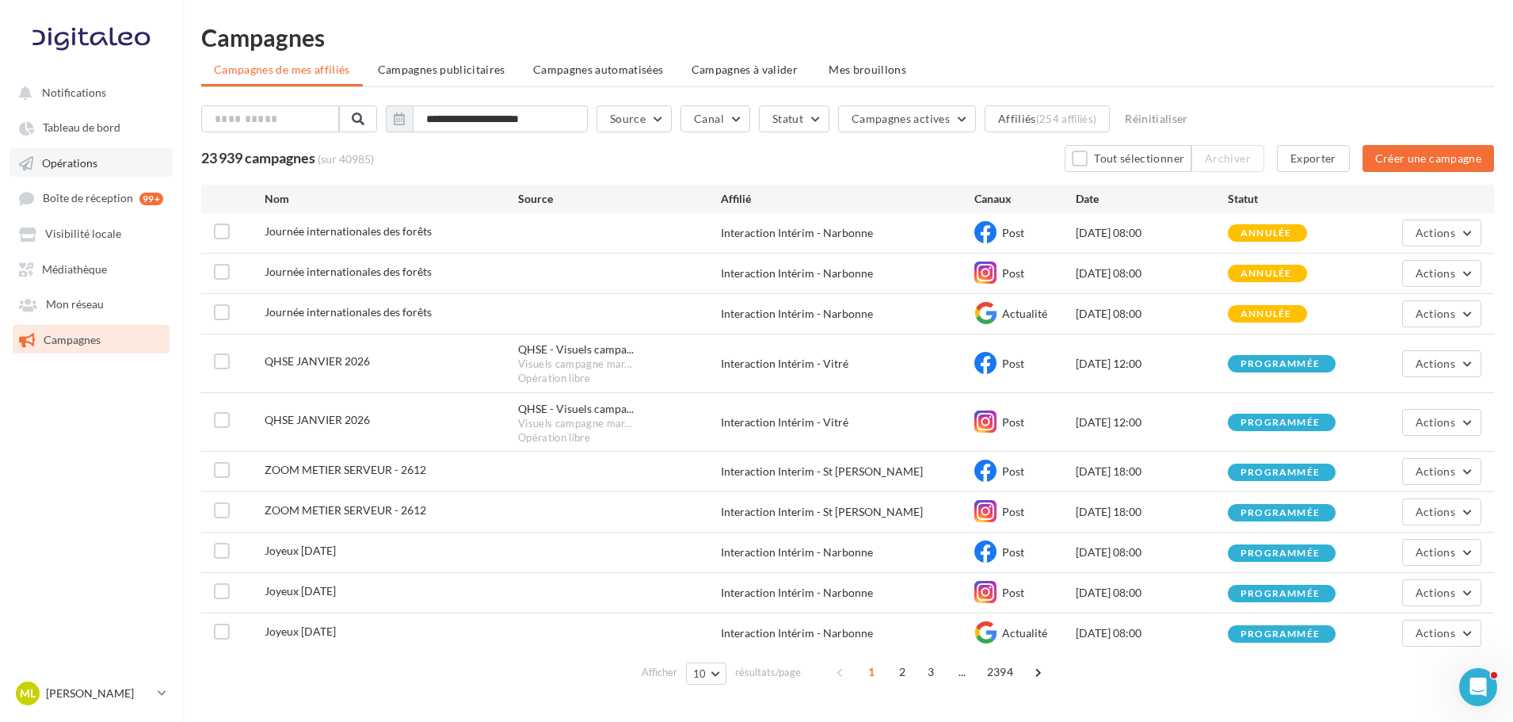
drag, startPoint x: 132, startPoint y: 131, endPoint x: 170, endPoint y: 165, distance: 51.1
click at [132, 131] on link "Tableau de bord" at bounding box center [91, 127] width 163 height 29
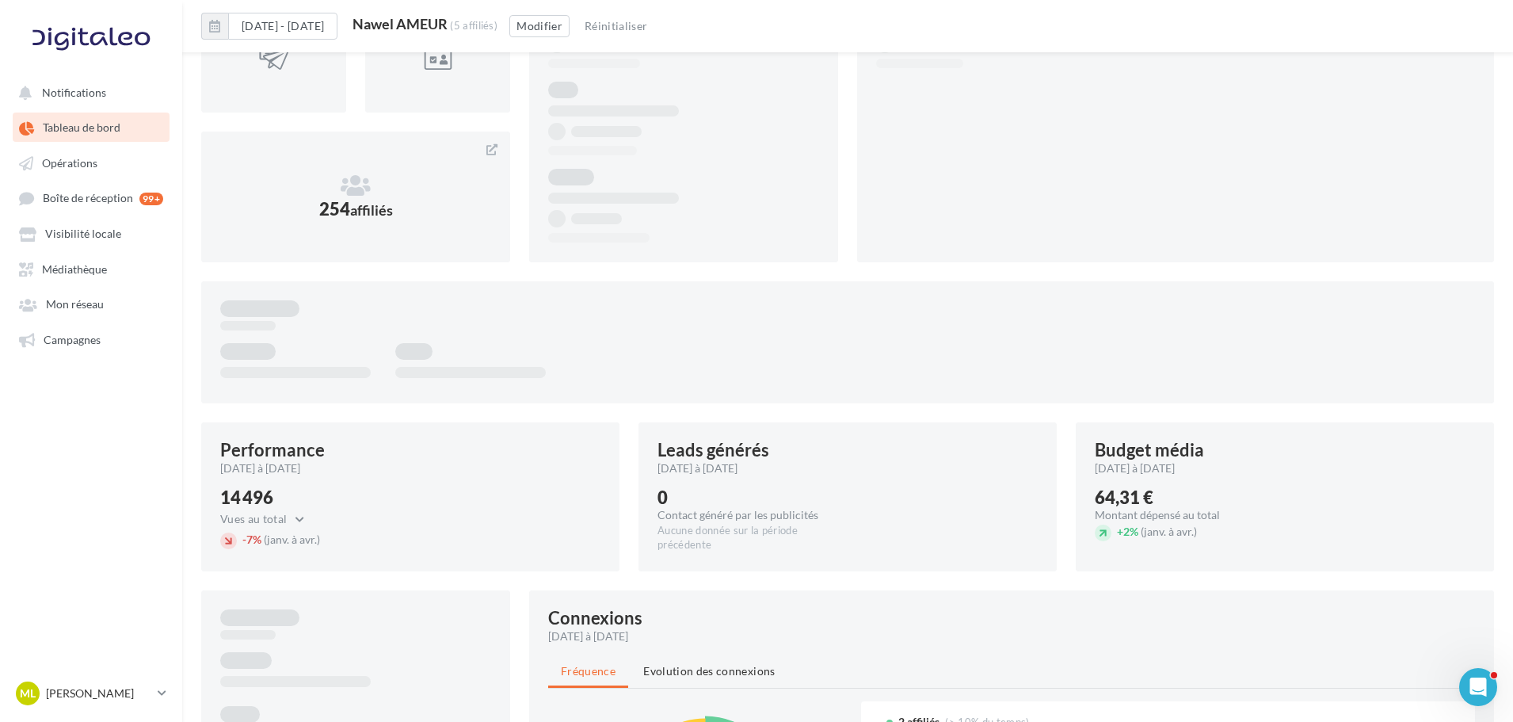
scroll to position [92, 0]
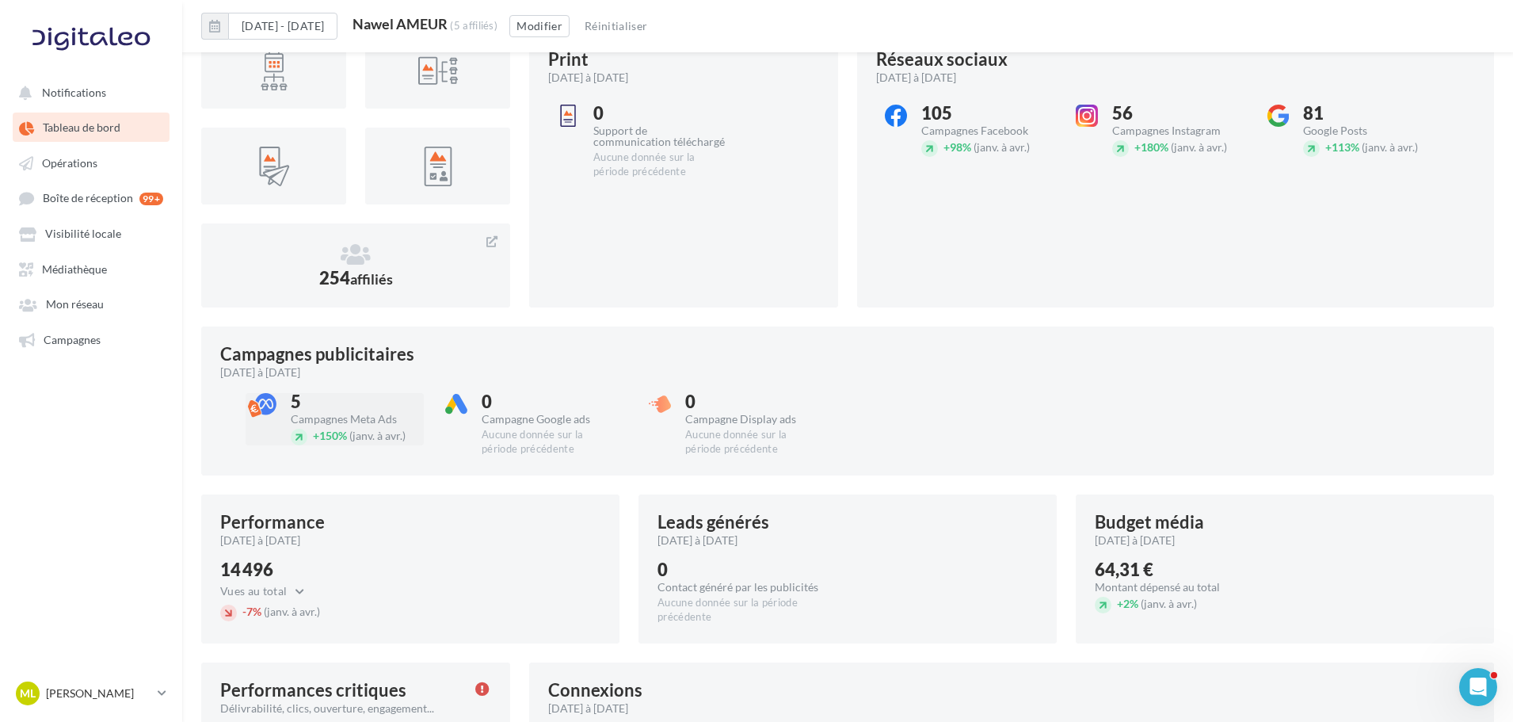
click at [345, 432] on span "+ 150%" at bounding box center [330, 435] width 34 height 13
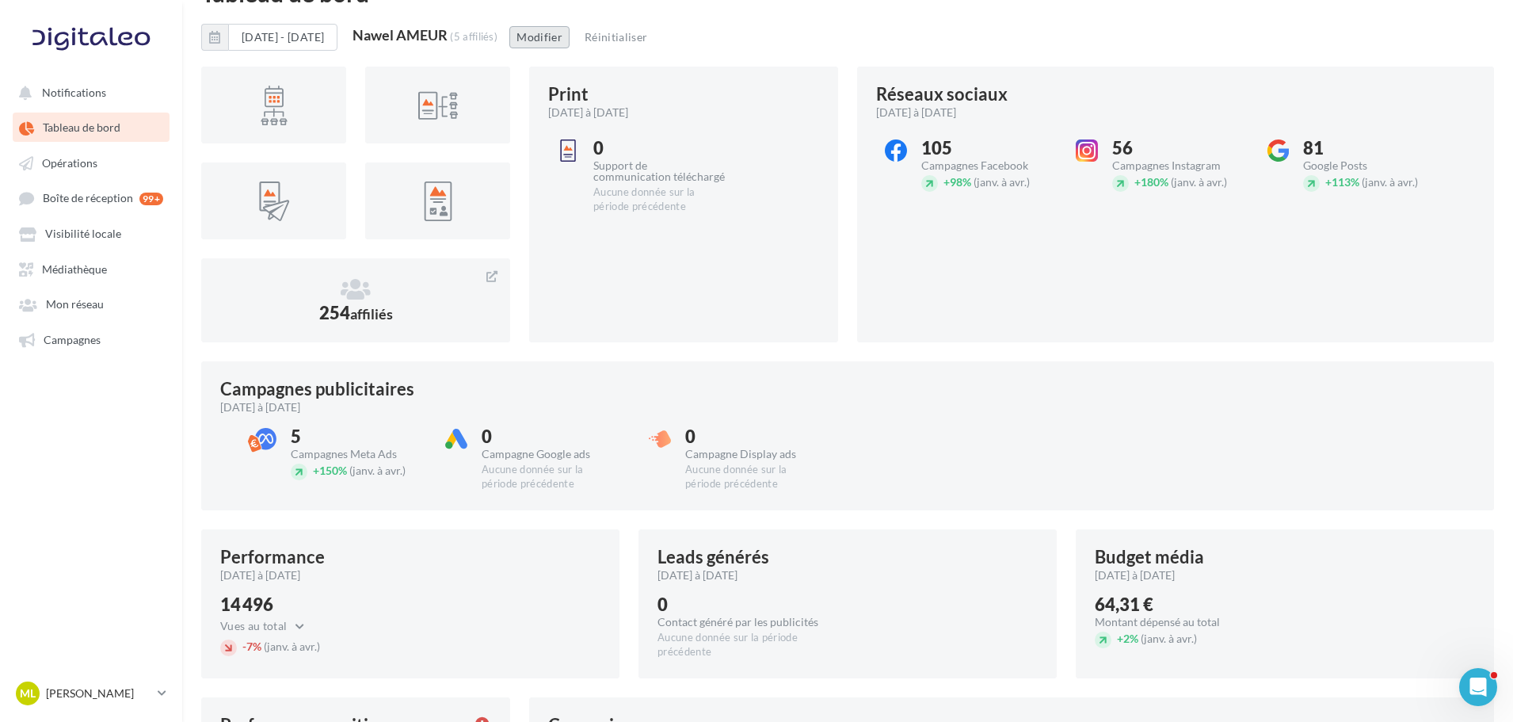
scroll to position [0, 0]
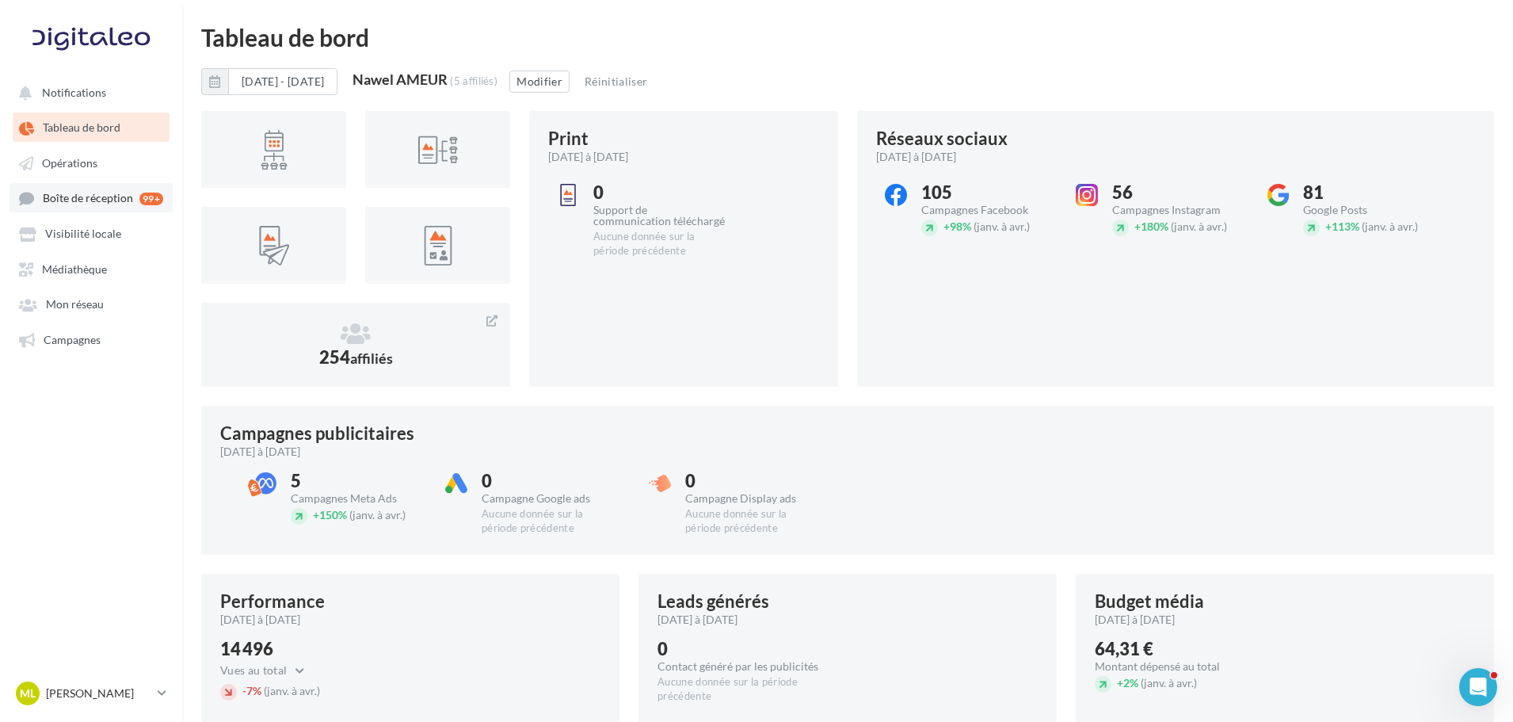
click at [106, 203] on span "Boîte de réception" at bounding box center [88, 198] width 90 height 13
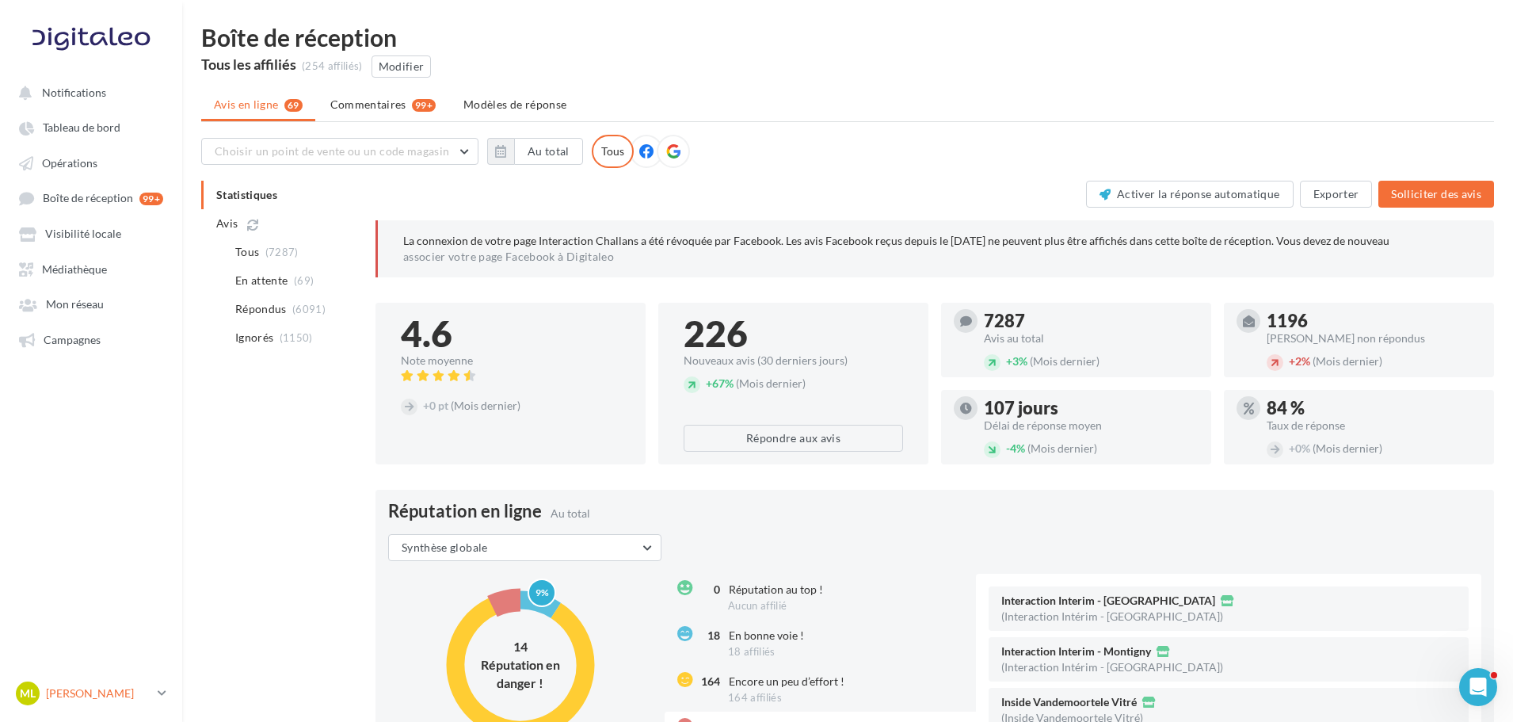
click at [120, 695] on p "[PERSON_NAME]" at bounding box center [98, 693] width 105 height 16
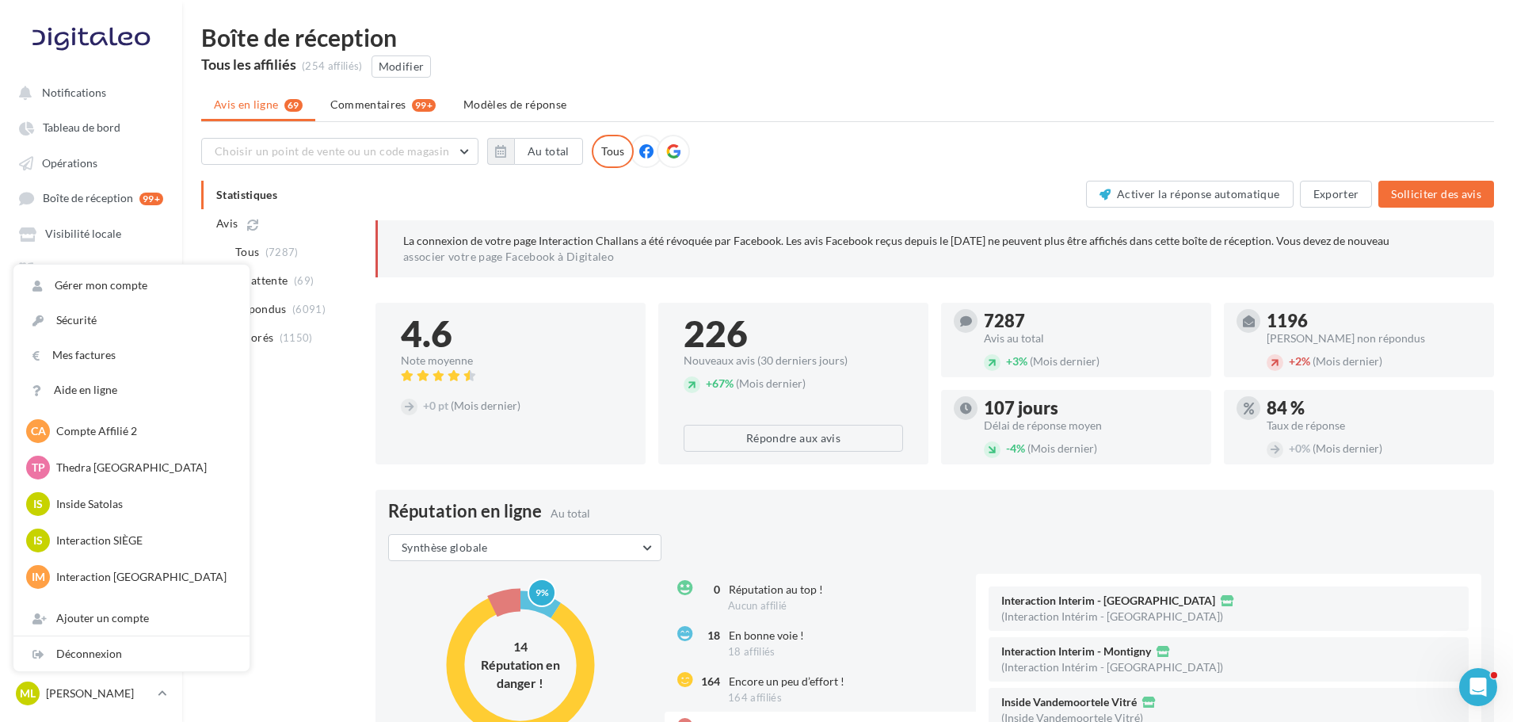
scroll to position [238, 0]
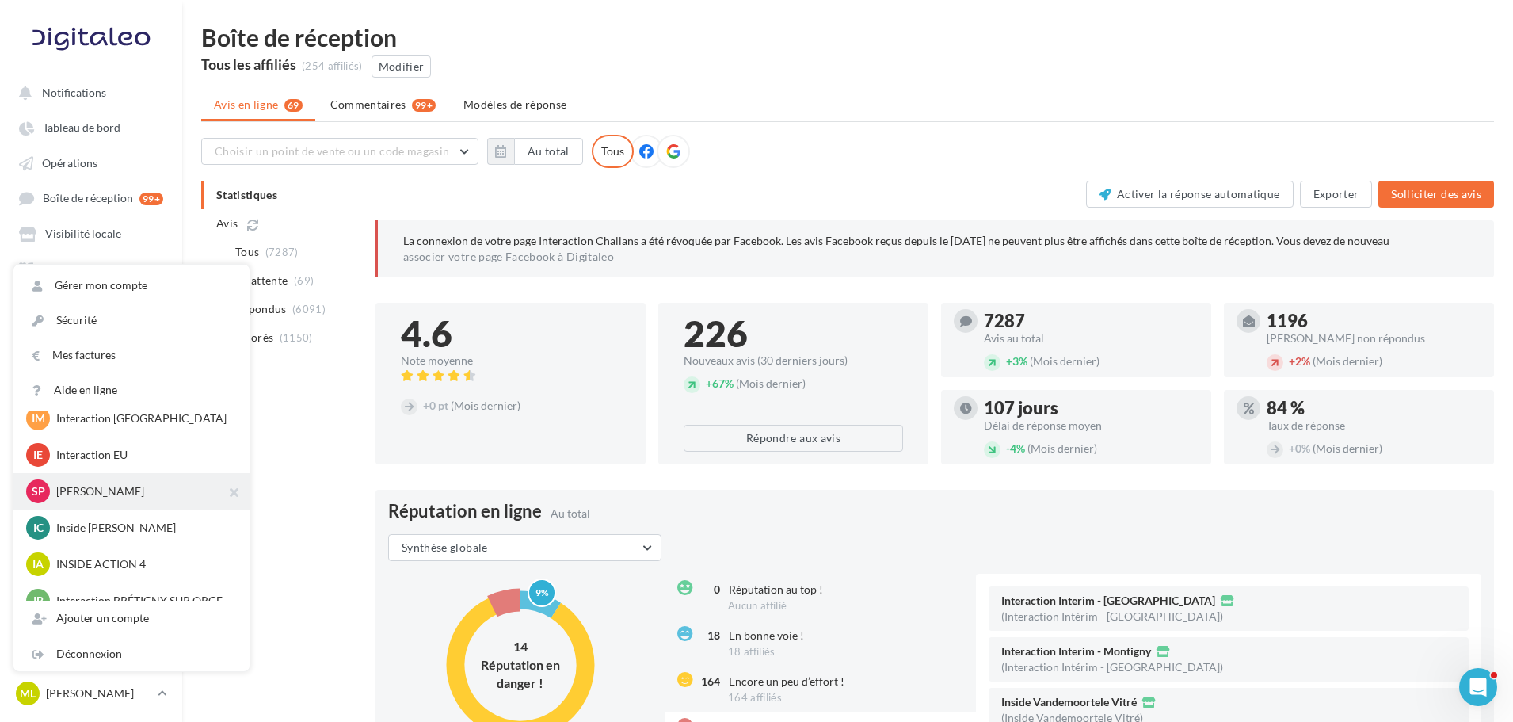
click at [105, 484] on p "[PERSON_NAME]" at bounding box center [143, 491] width 174 height 16
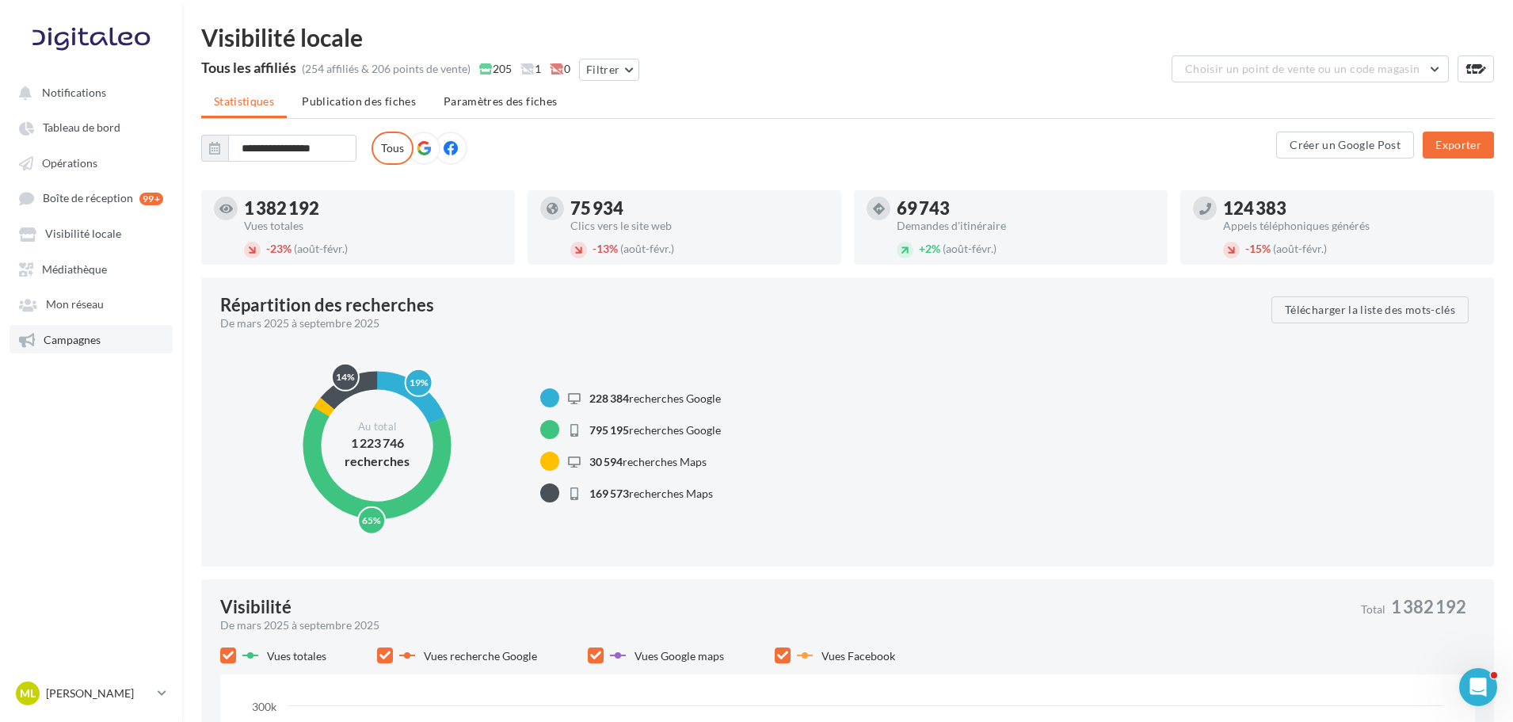
click at [101, 331] on link "Campagnes" at bounding box center [91, 339] width 163 height 29
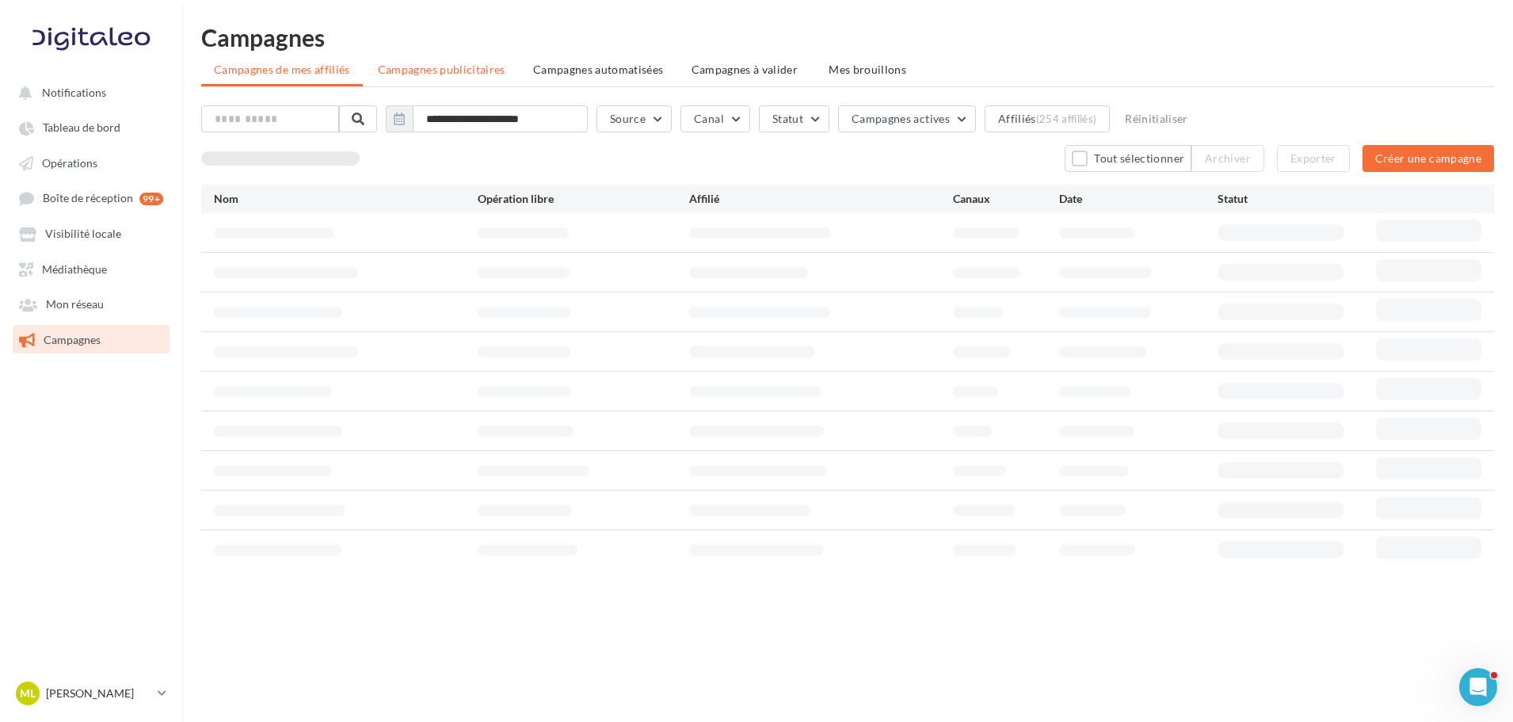
click at [486, 63] on span "Campagnes publicitaires" at bounding box center [442, 69] width 128 height 13
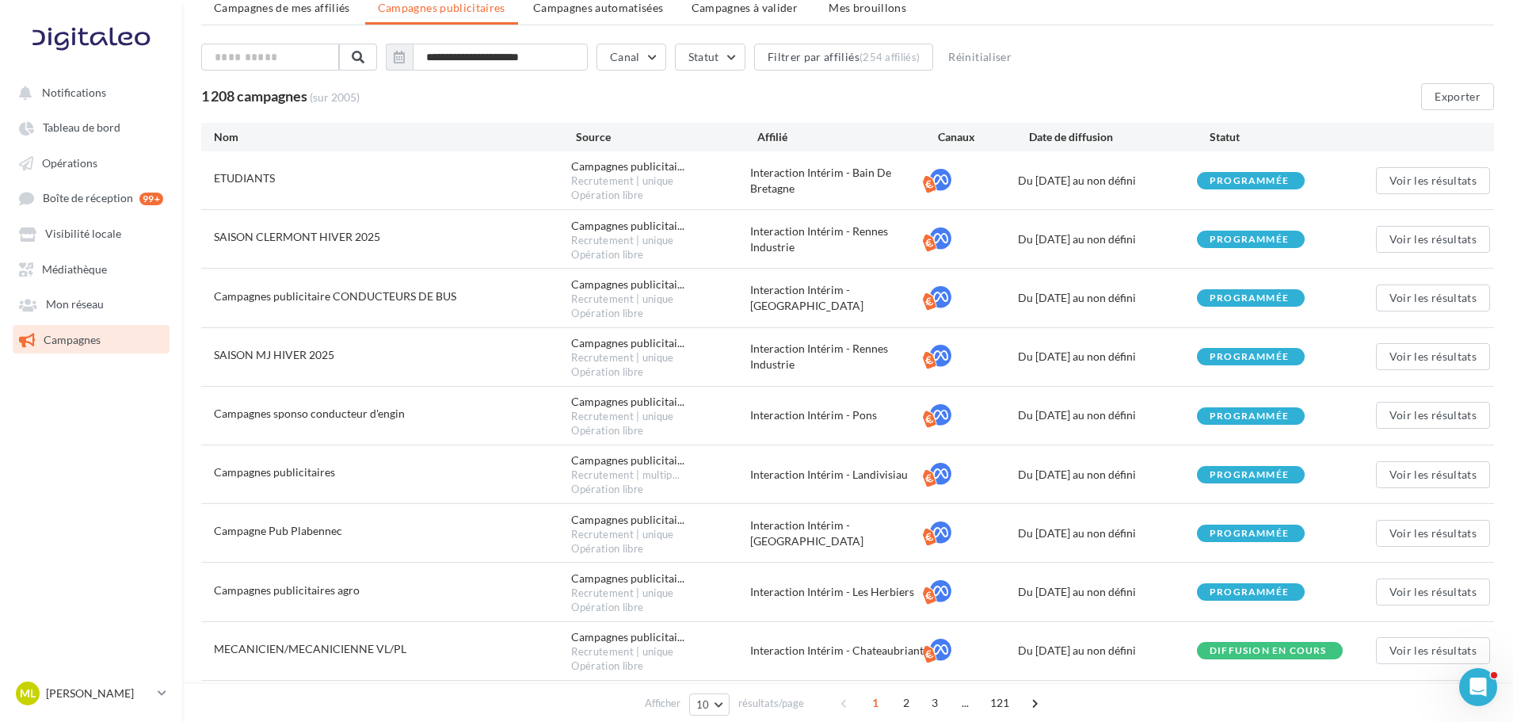
scroll to position [196, 0]
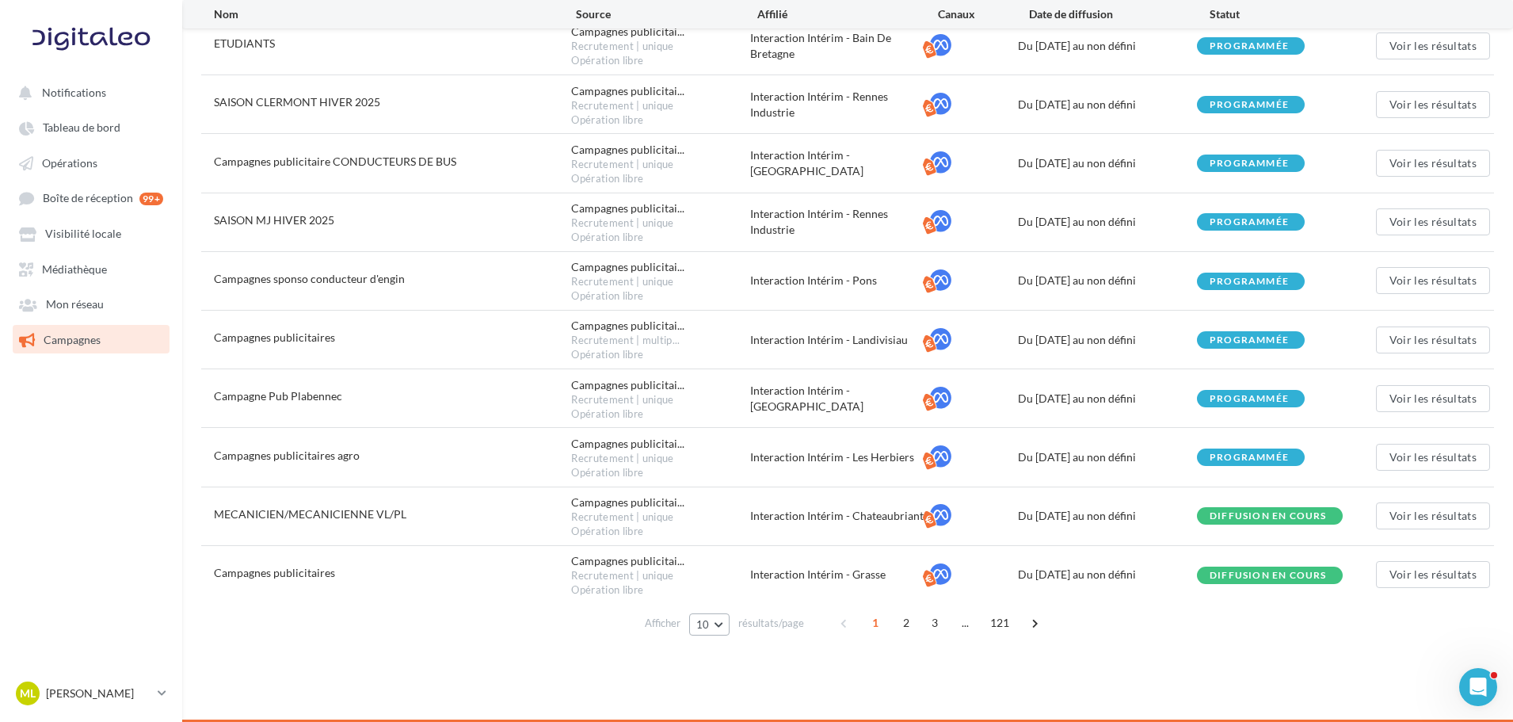
click at [729, 625] on button "10" at bounding box center [709, 624] width 40 height 22
click at [730, 604] on button "100" at bounding box center [744, 596] width 111 height 28
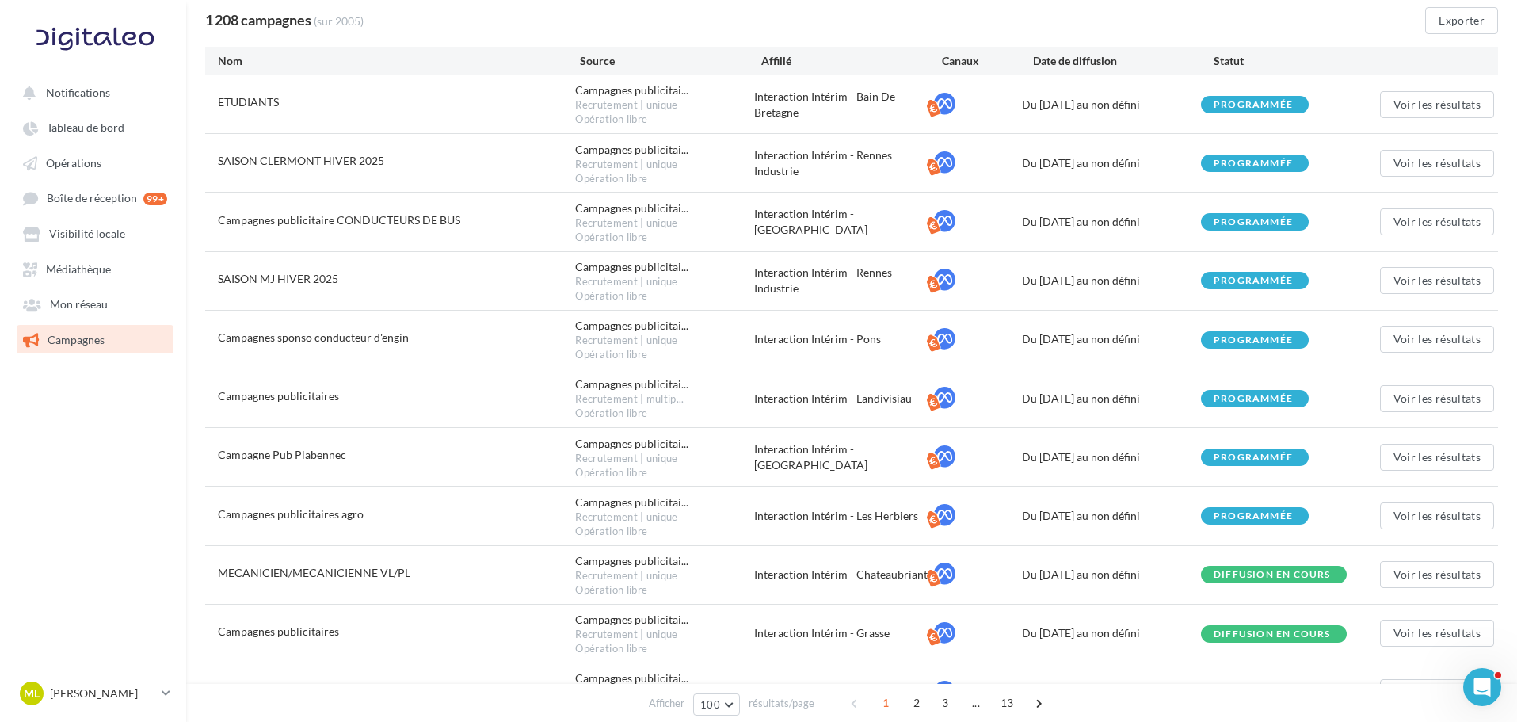
scroll to position [0, 0]
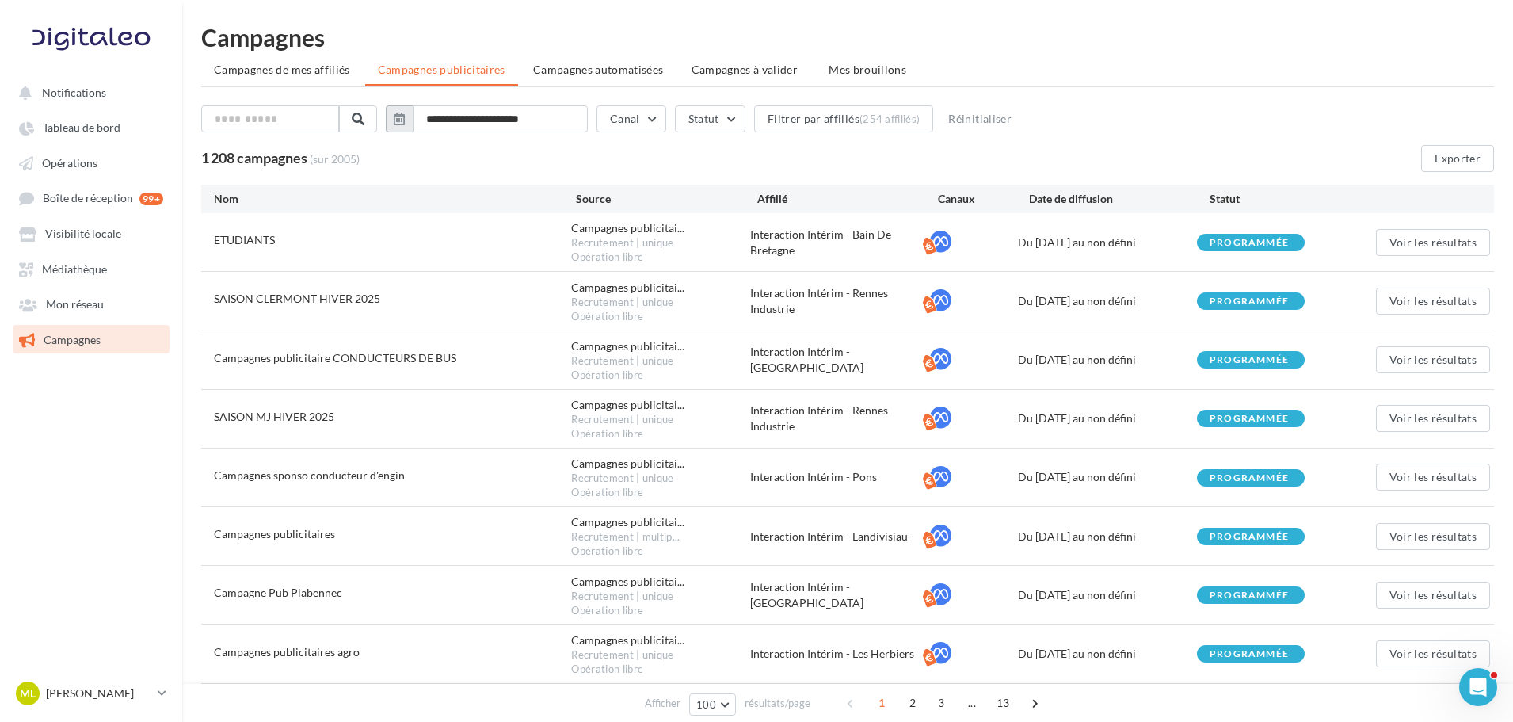
click at [399, 116] on button "button" at bounding box center [399, 118] width 27 height 27
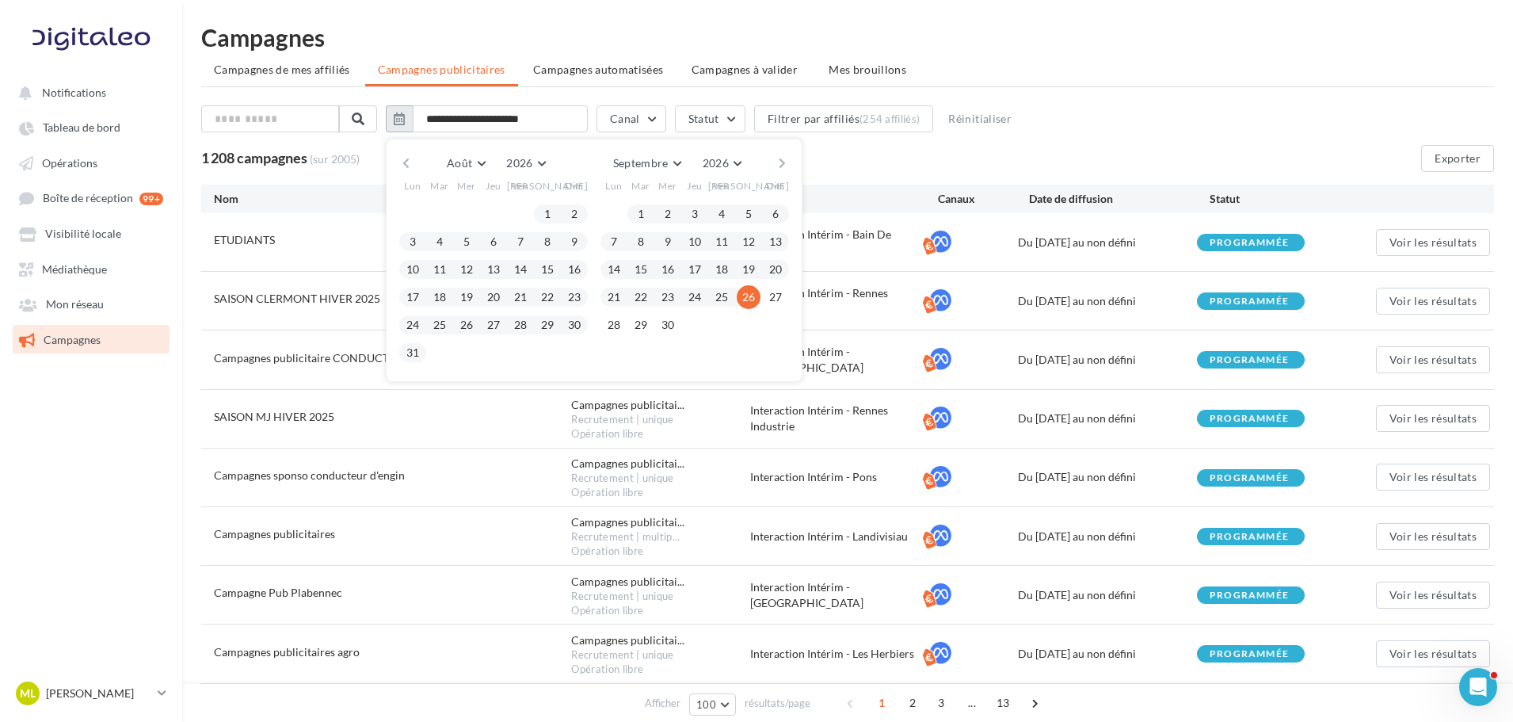
click at [399, 116] on button "button" at bounding box center [399, 118] width 27 height 27
click at [490, 127] on input "**********" at bounding box center [500, 118] width 175 height 27
click at [464, 118] on input "**********" at bounding box center [500, 118] width 175 height 27
type input "**********"
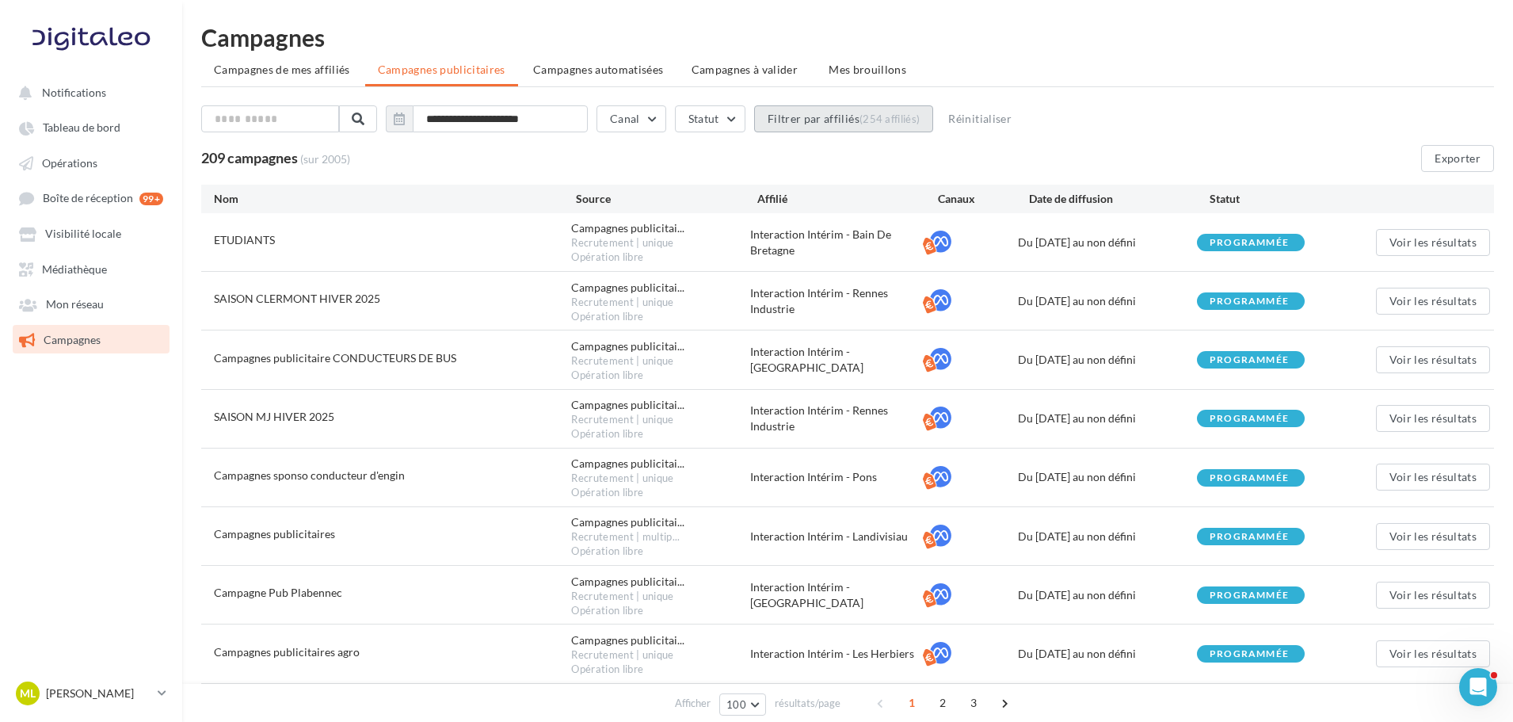
click at [795, 120] on button "Filtrer par affiliés (254 affiliés)" at bounding box center [844, 118] width 180 height 27
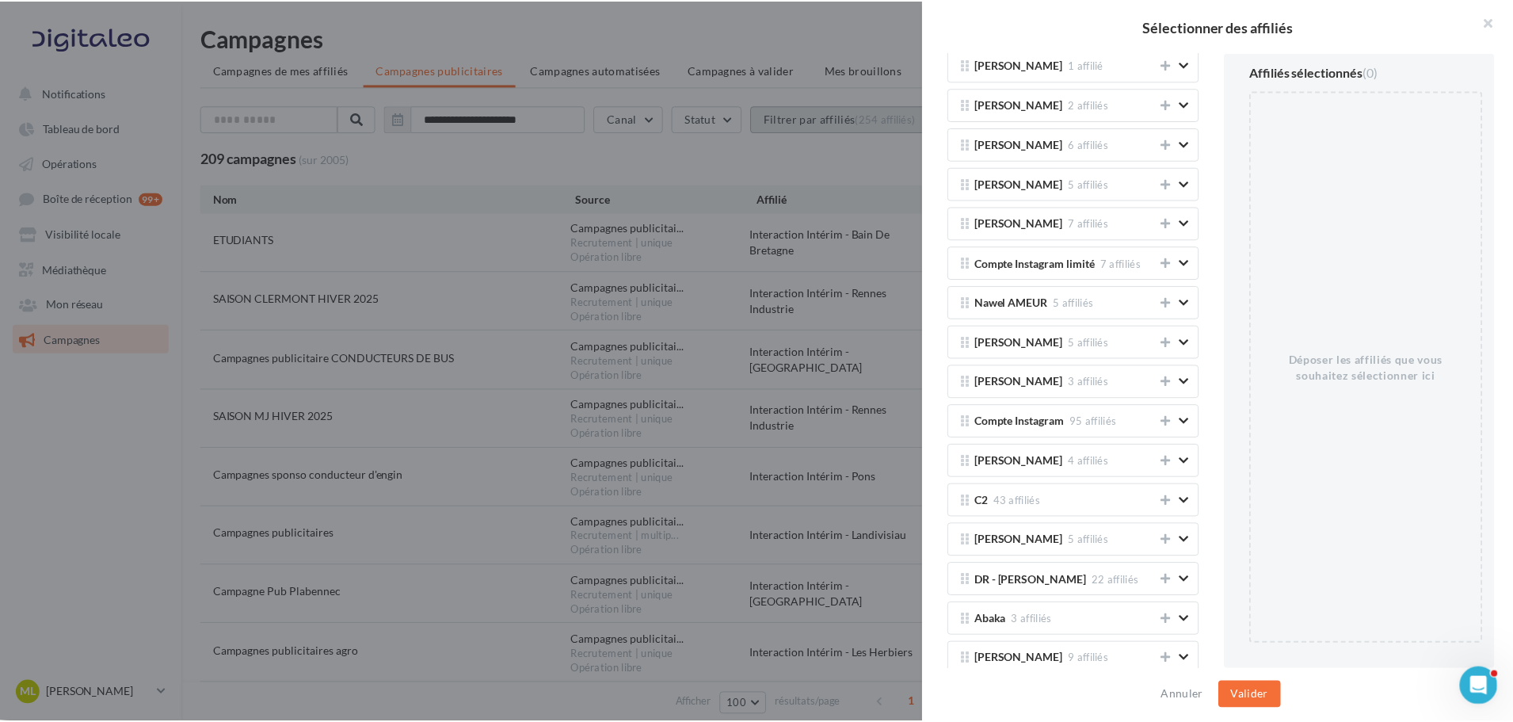
scroll to position [238, 0]
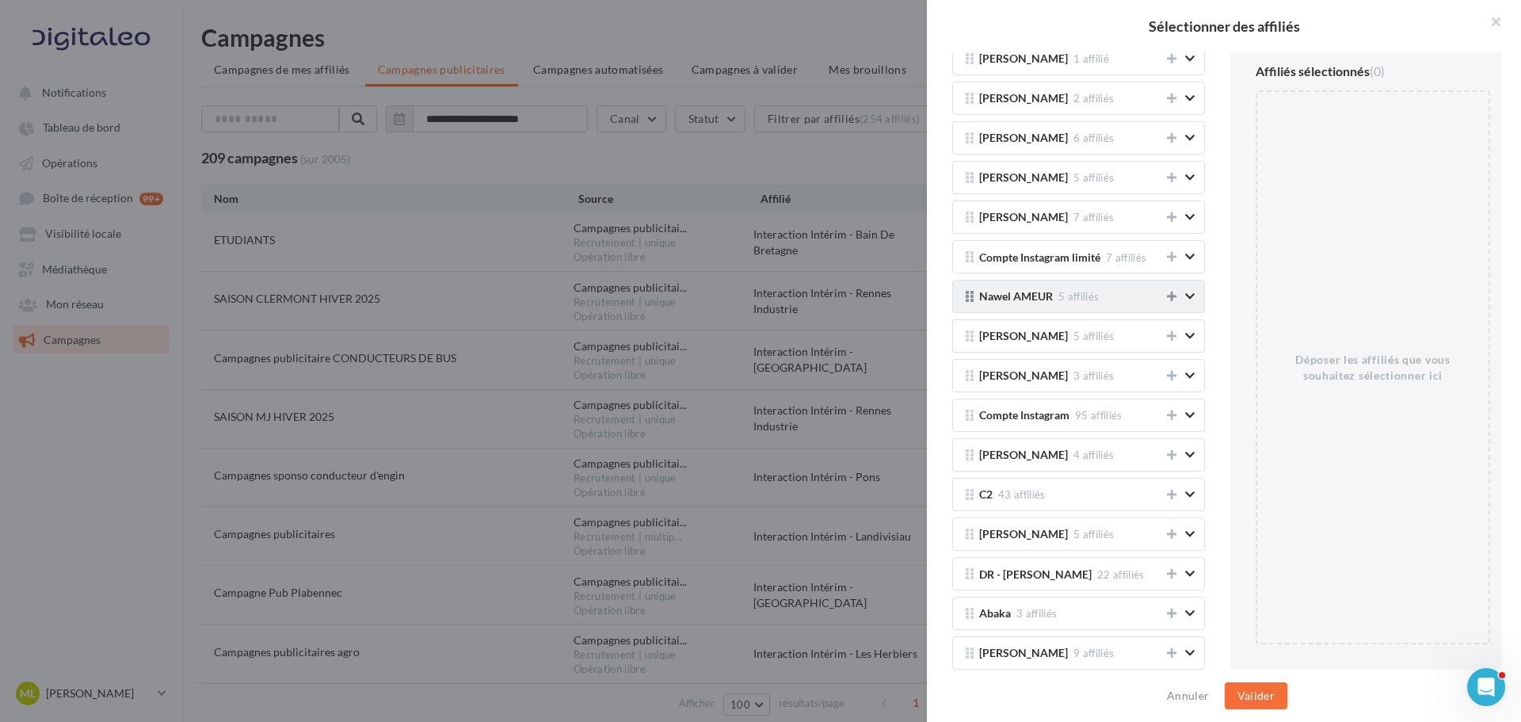
click at [1167, 298] on icon at bounding box center [1172, 296] width 10 height 11
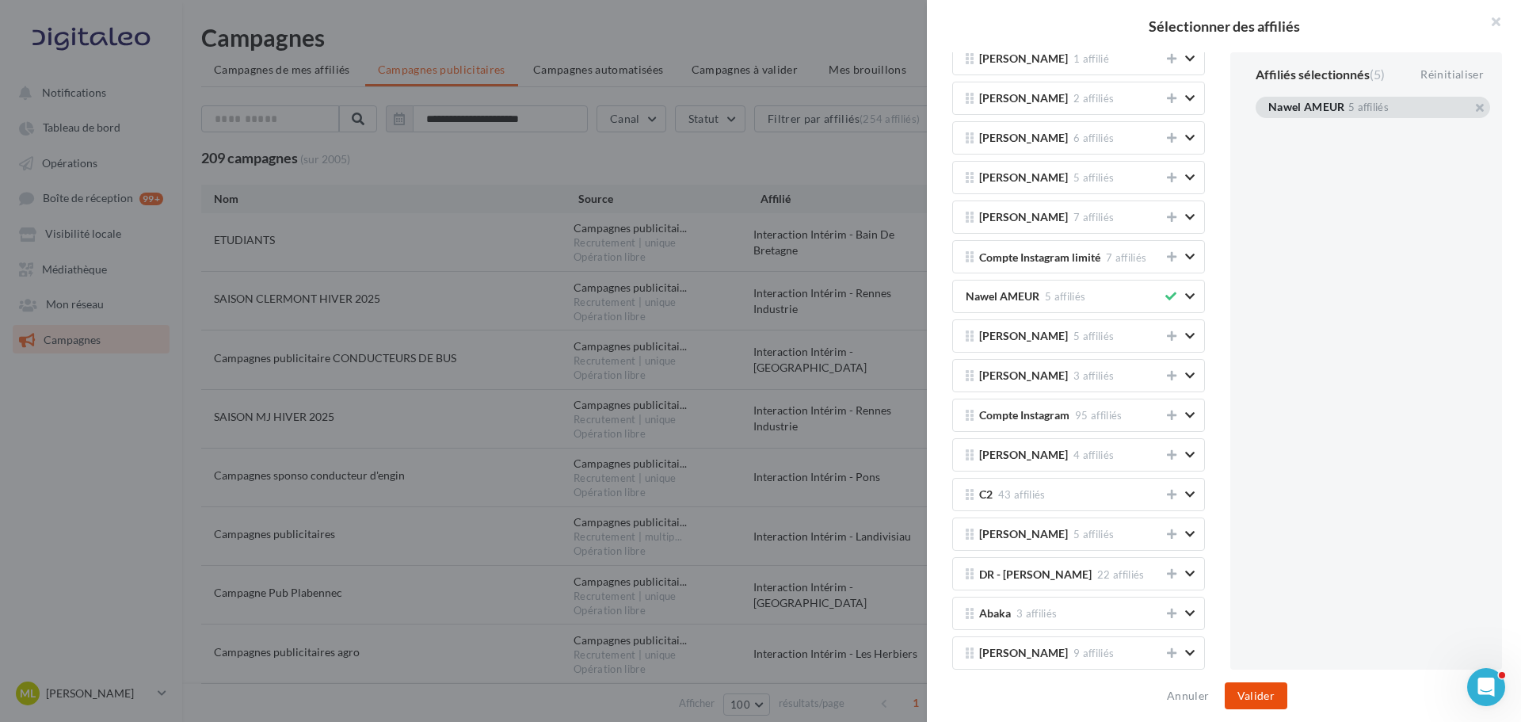
click at [1253, 701] on button "Valider" at bounding box center [1256, 695] width 63 height 27
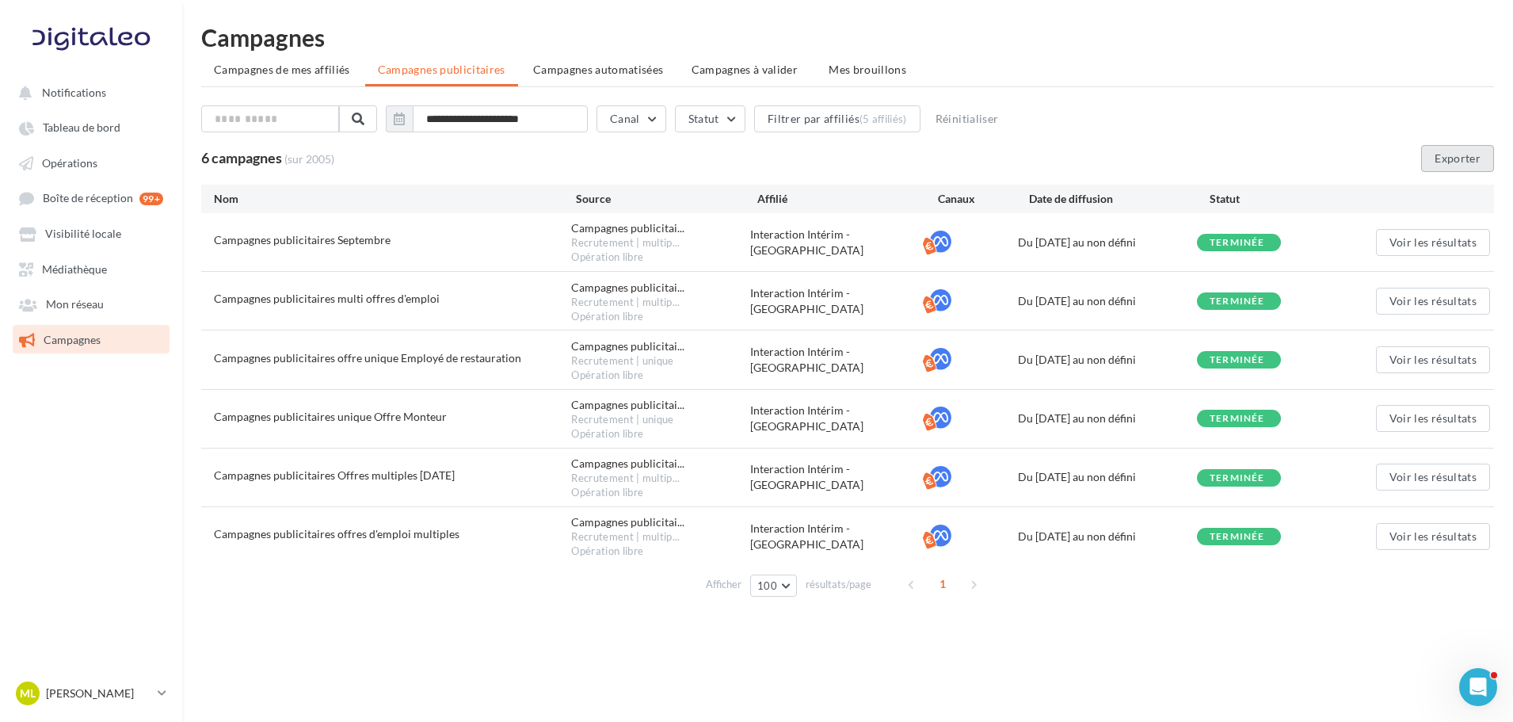
click at [1459, 166] on button "Exporter" at bounding box center [1457, 158] width 73 height 27
drag, startPoint x: 1115, startPoint y: 244, endPoint x: 1159, endPoint y: 244, distance: 44.4
click at [1159, 244] on div "Du [DATE] au non défini" at bounding box center [1107, 243] width 179 height 16
drag, startPoint x: 1112, startPoint y: 303, endPoint x: 1142, endPoint y: 303, distance: 30.1
click at [1142, 303] on div "Du [DATE] au non défini" at bounding box center [1107, 301] width 179 height 16
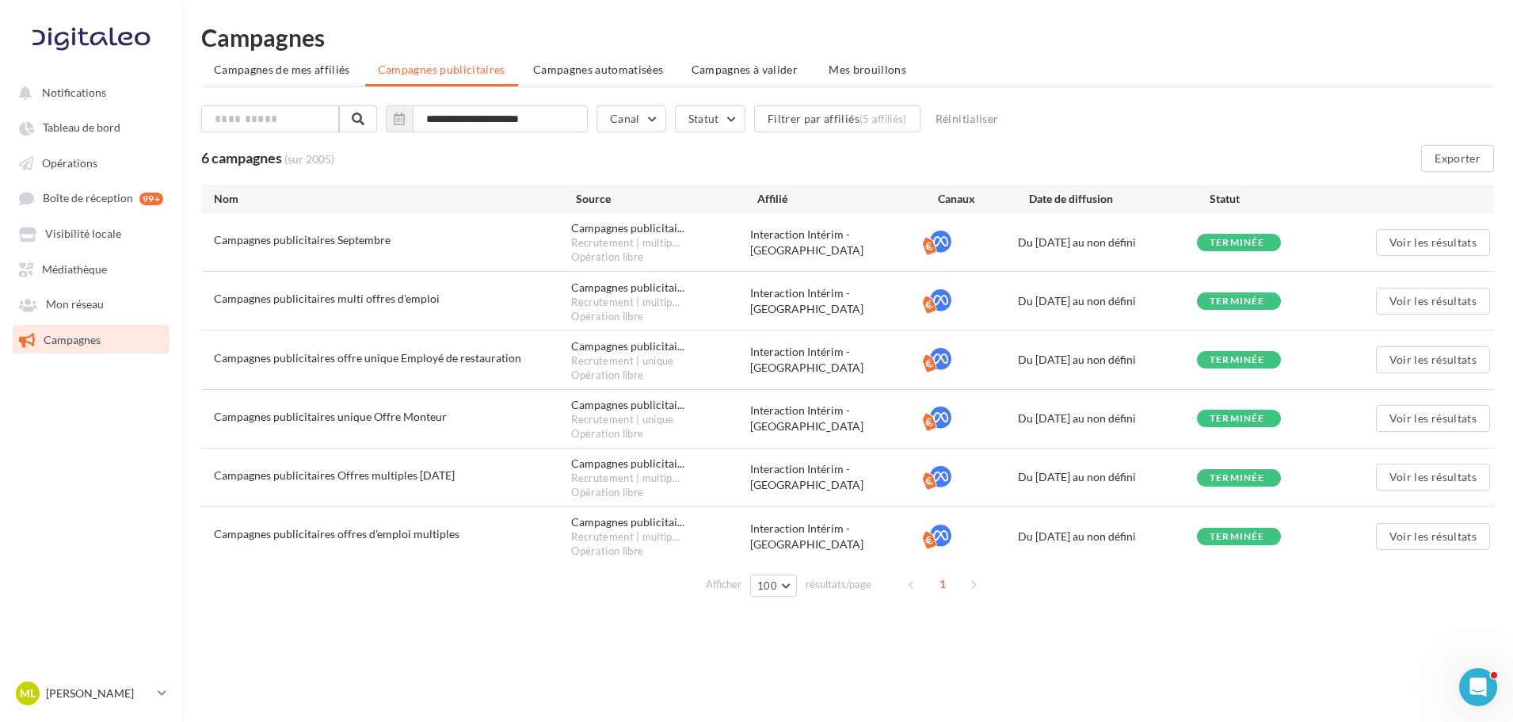
drag, startPoint x: 1115, startPoint y: 358, endPoint x: 1150, endPoint y: 360, distance: 34.1
click at [1150, 360] on div "Du [DATE] au non défini" at bounding box center [1107, 360] width 179 height 16
click at [1185, 109] on div "**********" at bounding box center [847, 121] width 1293 height 33
click at [1220, 242] on div "terminée" at bounding box center [1237, 243] width 55 height 10
drag, startPoint x: 1211, startPoint y: 243, endPoint x: 1272, endPoint y: 243, distance: 61.0
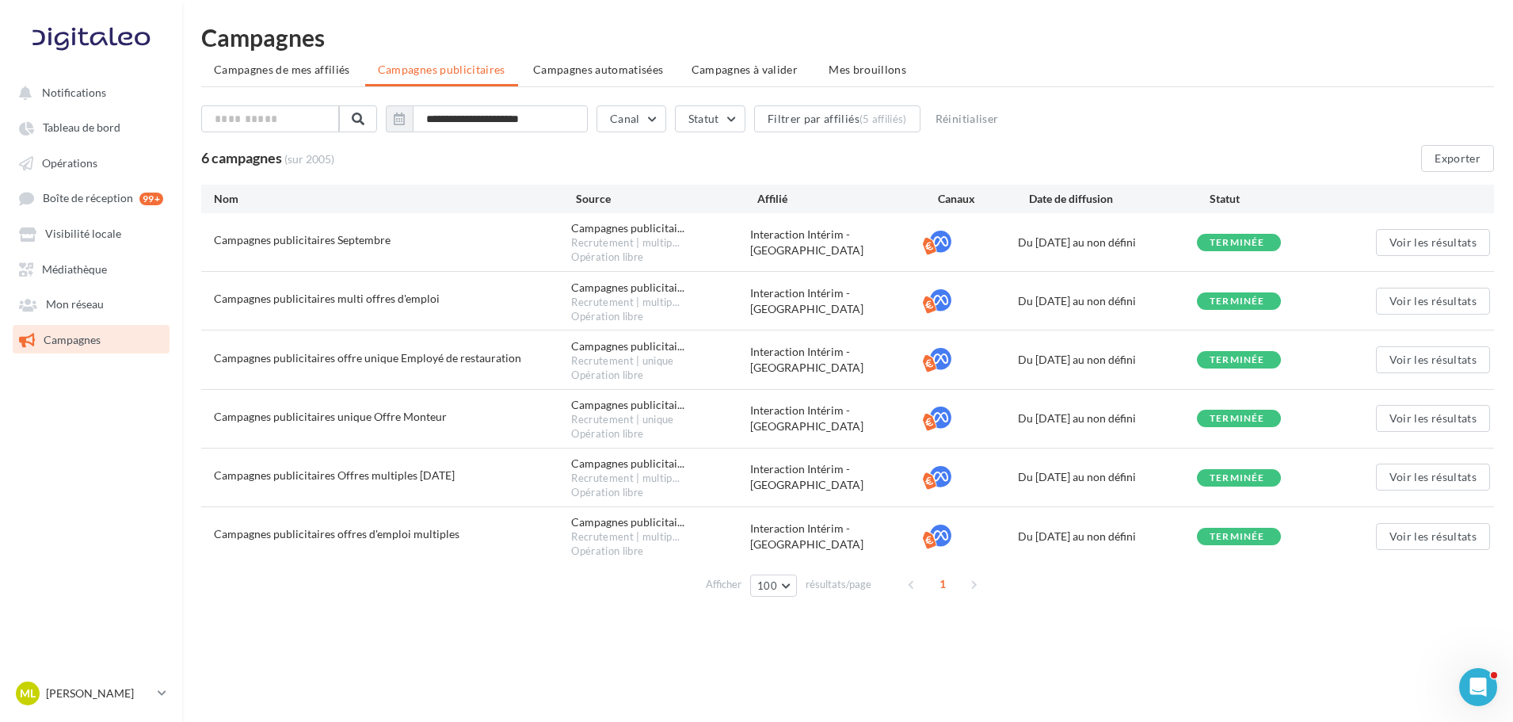
click at [1272, 243] on div "terminée" at bounding box center [1239, 242] width 84 height 17
click at [1386, 237] on button "Voir les résultats" at bounding box center [1433, 242] width 114 height 27
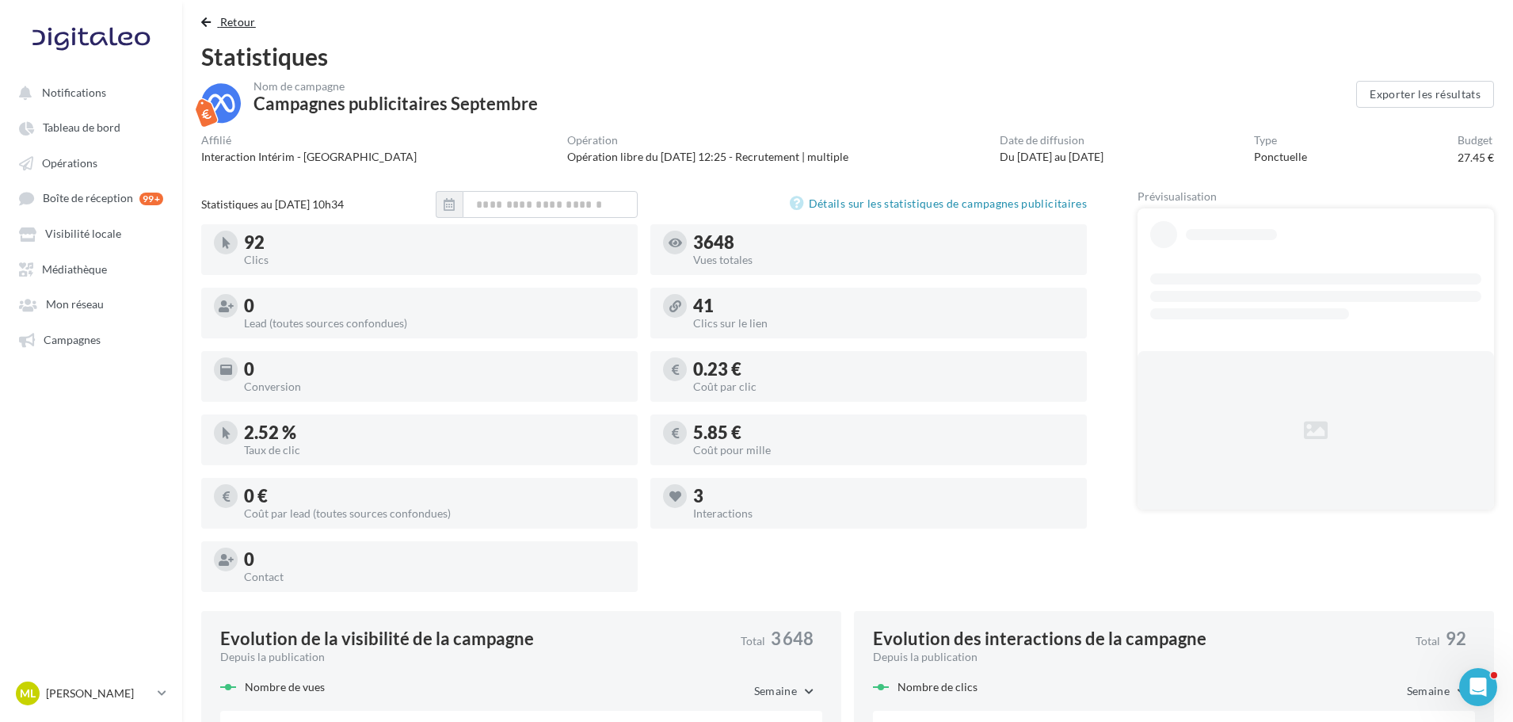
click at [206, 13] on button "Retour" at bounding box center [231, 22] width 61 height 19
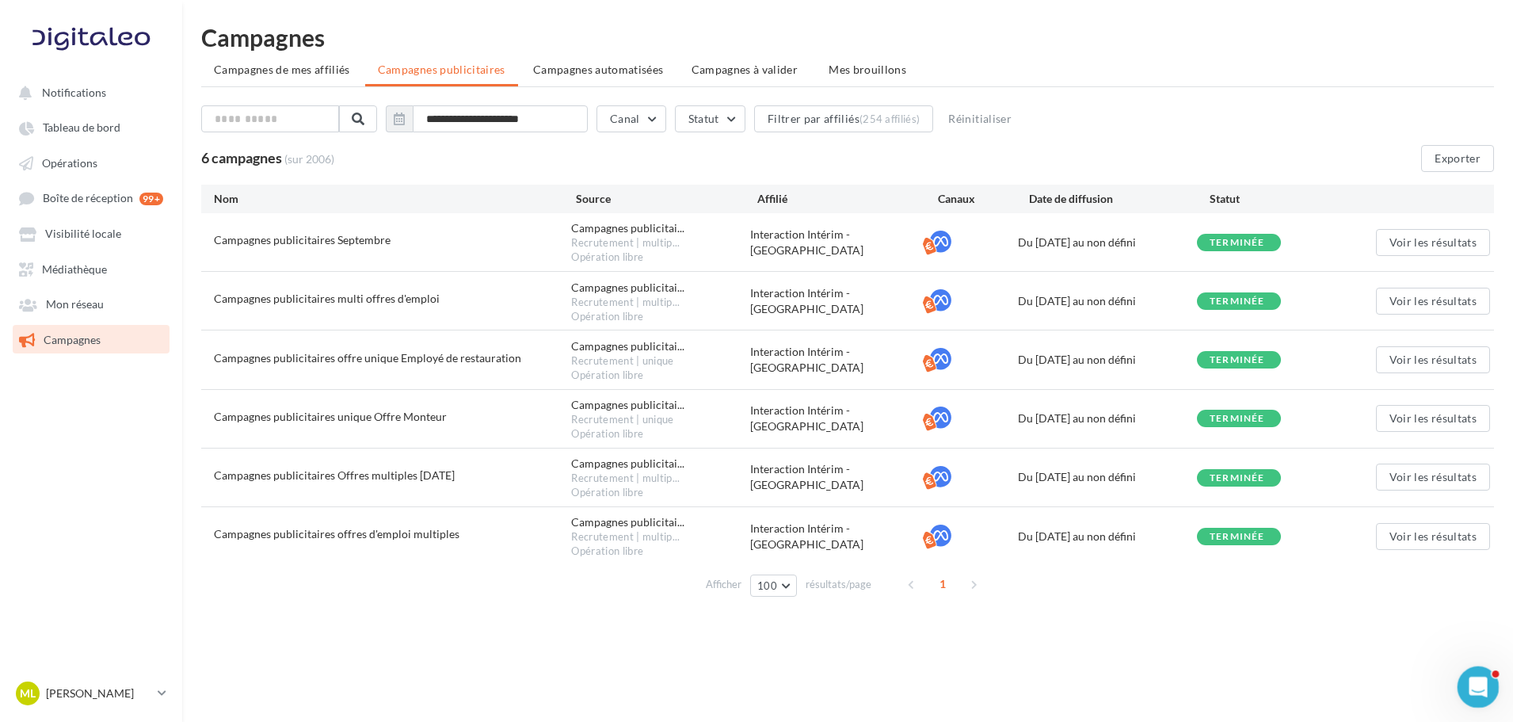
click at [1470, 683] on icon "Ouvrir le Messenger Intercom" at bounding box center [1476, 685] width 26 height 26
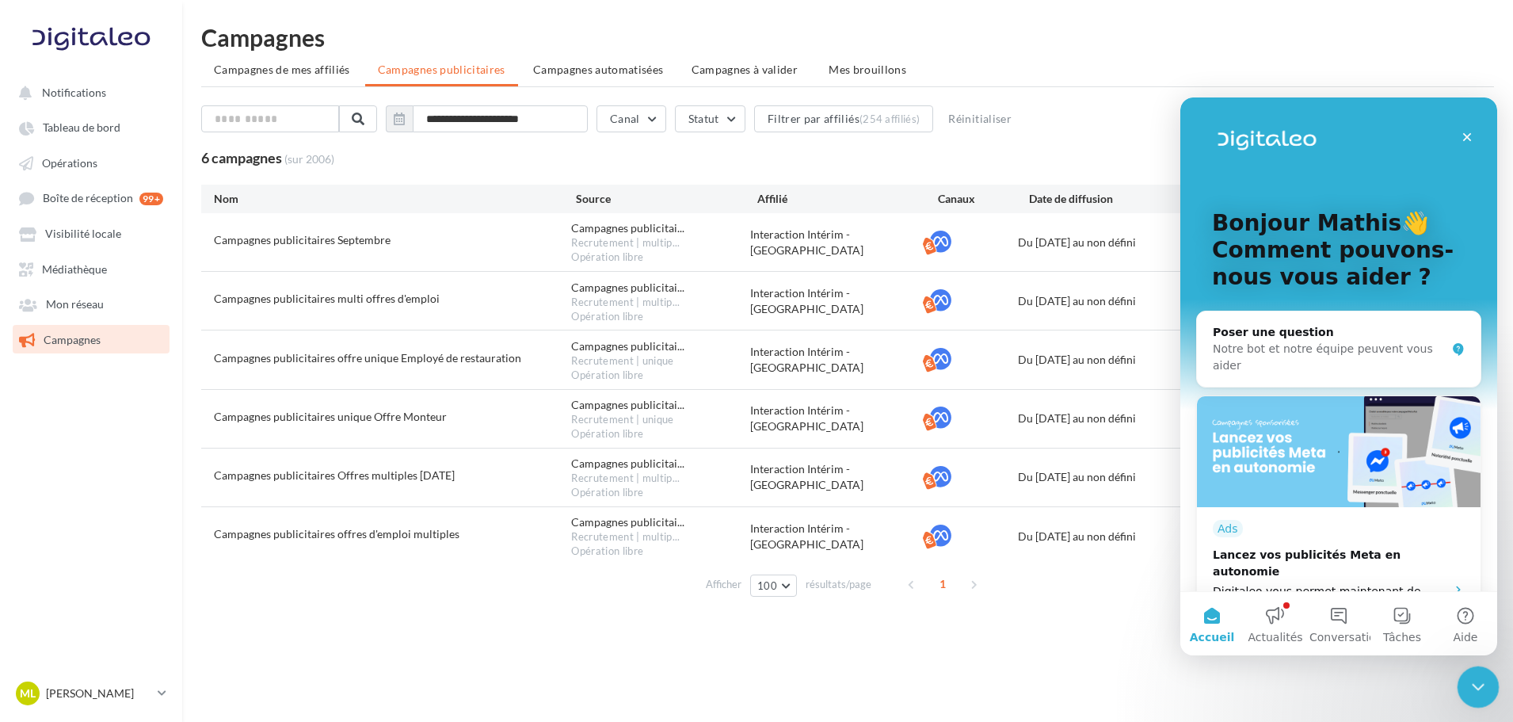
click at [1470, 683] on icon "Fermer le Messenger Intercom" at bounding box center [1475, 684] width 19 height 19
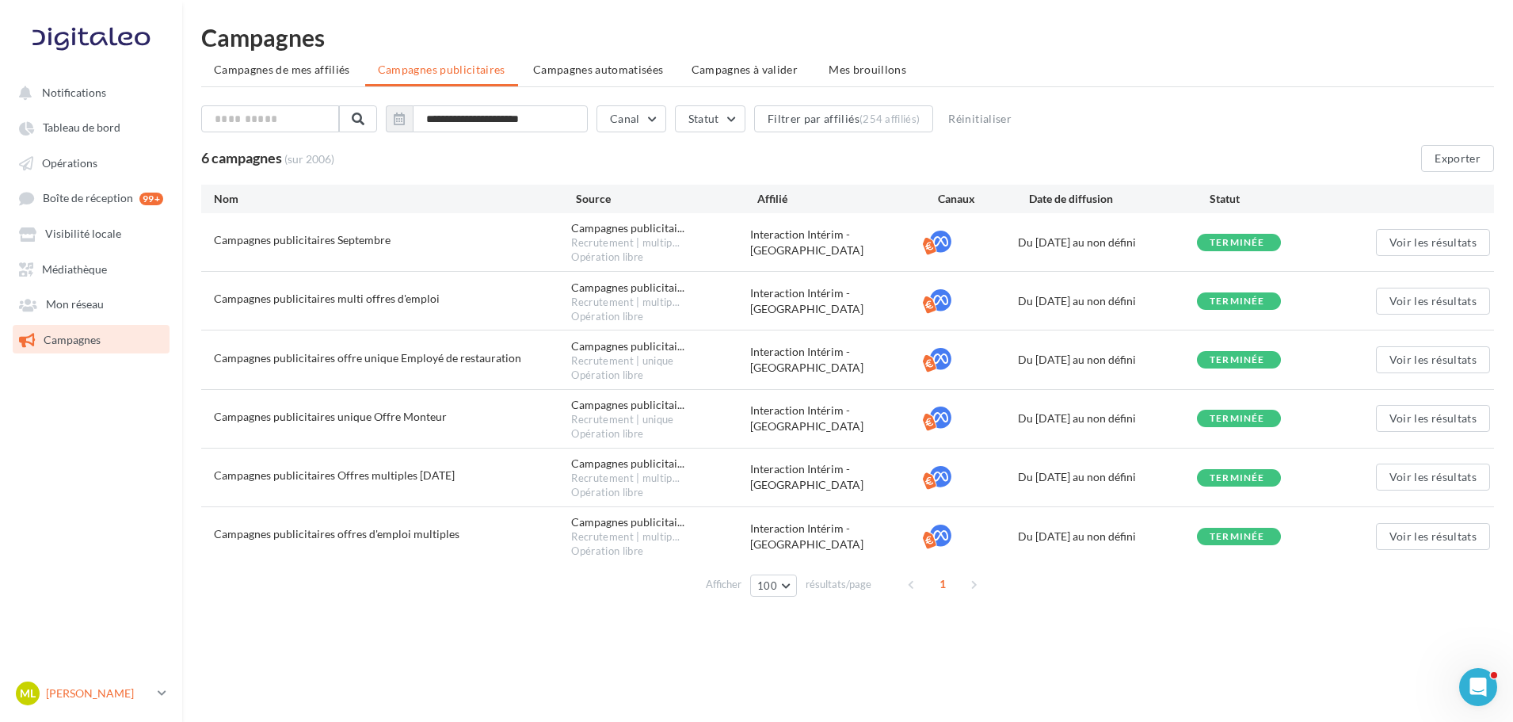
click at [139, 685] on div "ML [PERSON_NAME] gest-leraymartin" at bounding box center [83, 693] width 135 height 24
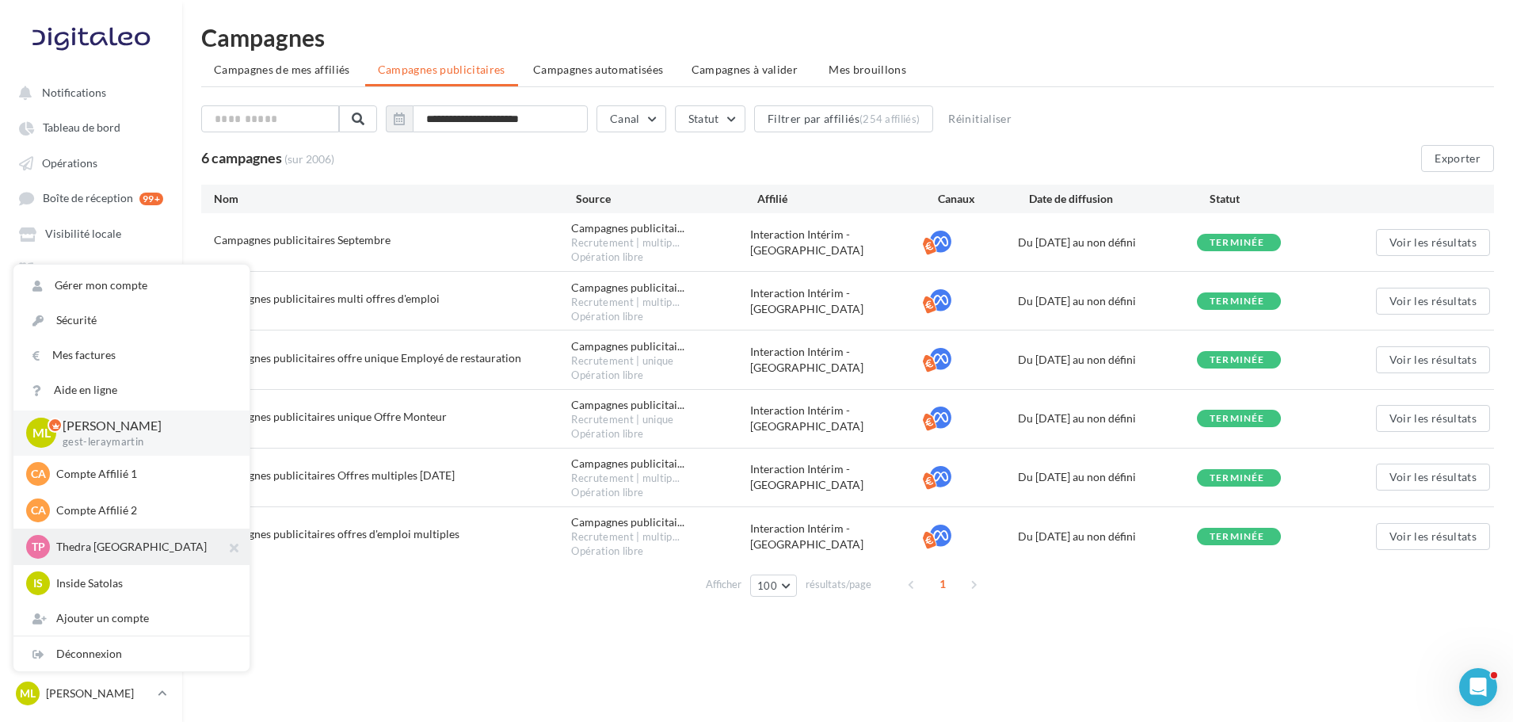
scroll to position [317, 0]
